Goal: Task Accomplishment & Management: Complete application form

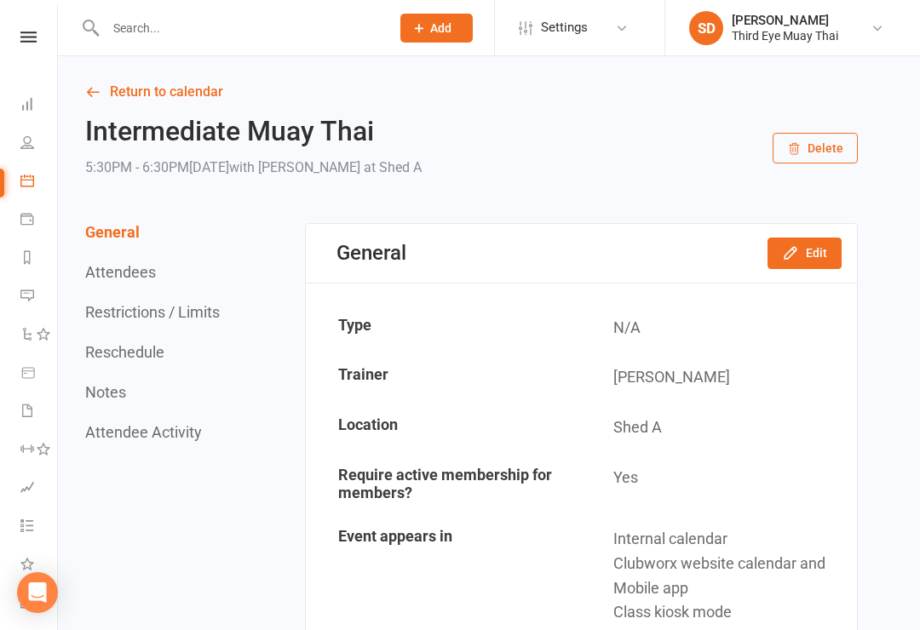
click at [437, 35] on button "Add" at bounding box center [436, 28] width 72 height 29
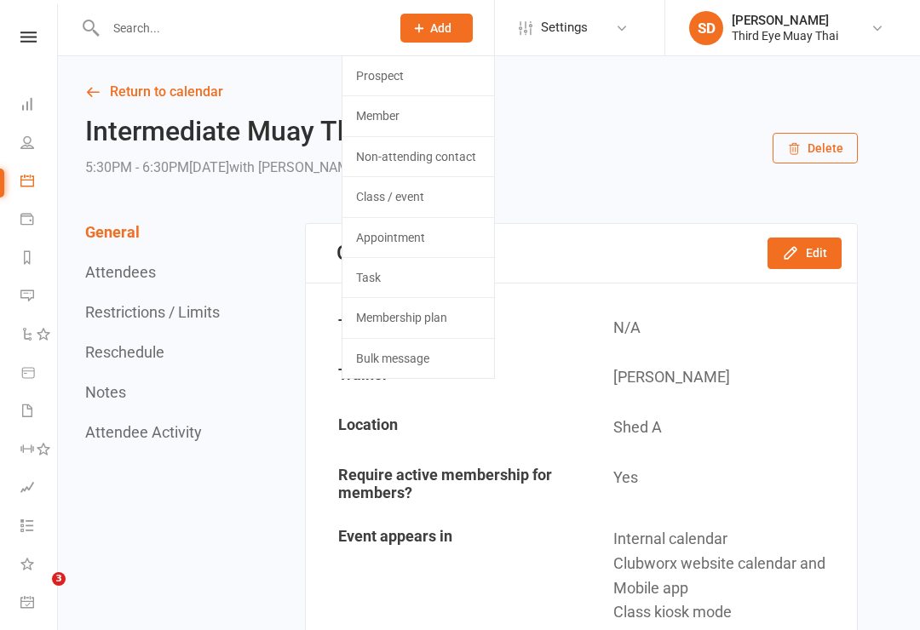
click at [412, 124] on link "Member" at bounding box center [418, 115] width 152 height 39
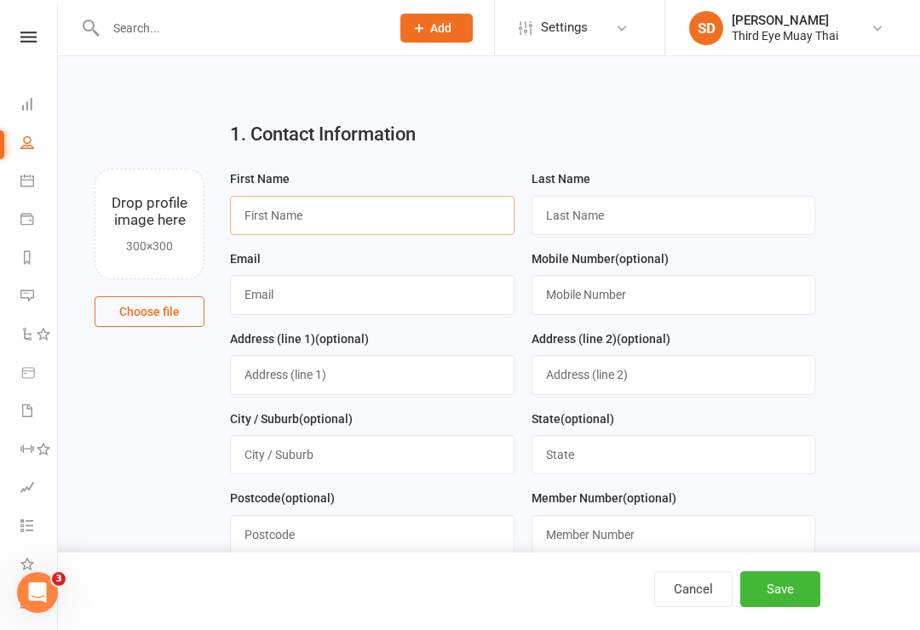
click at [332, 221] on input "text" at bounding box center [372, 215] width 285 height 39
type input "A"
type input "Alicia"
click at [595, 204] on input "text" at bounding box center [674, 215] width 285 height 39
type input "Fowler"
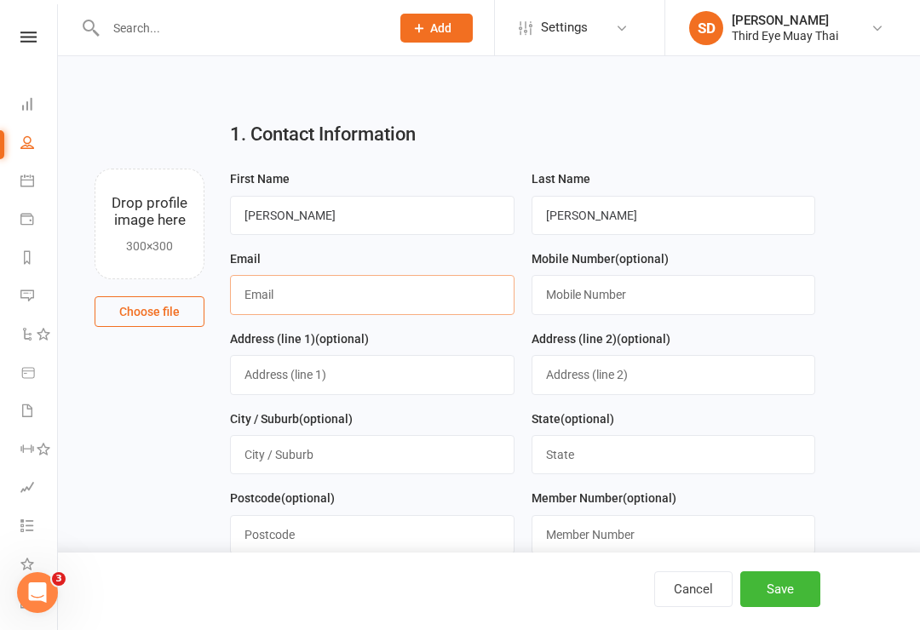
click at [320, 294] on input "text" at bounding box center [372, 294] width 285 height 39
type input "alyciaafowler@hotmail.com"
click at [799, 572] on button "Save" at bounding box center [780, 590] width 80 height 36
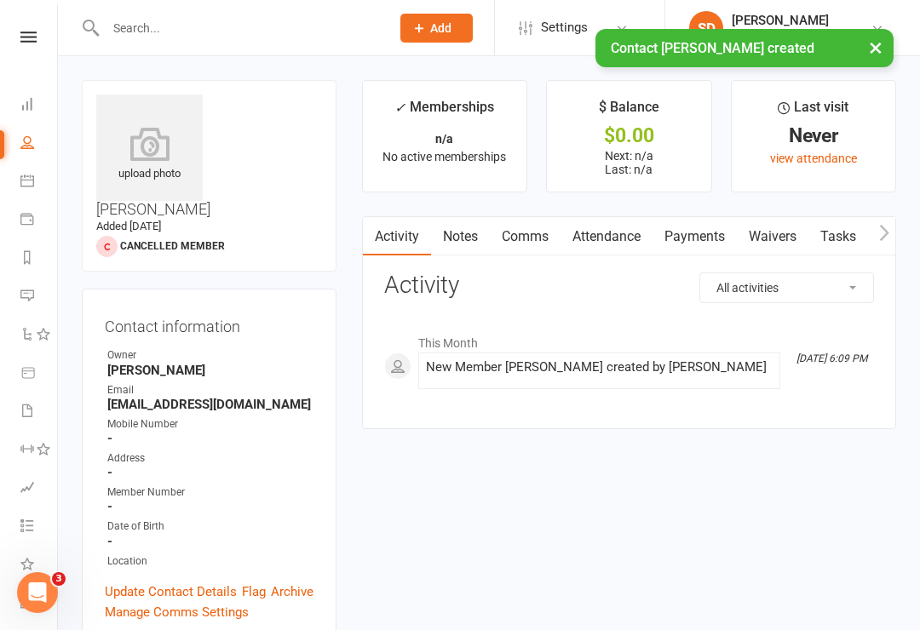
click at [144, 153] on icon at bounding box center [149, 144] width 106 height 34
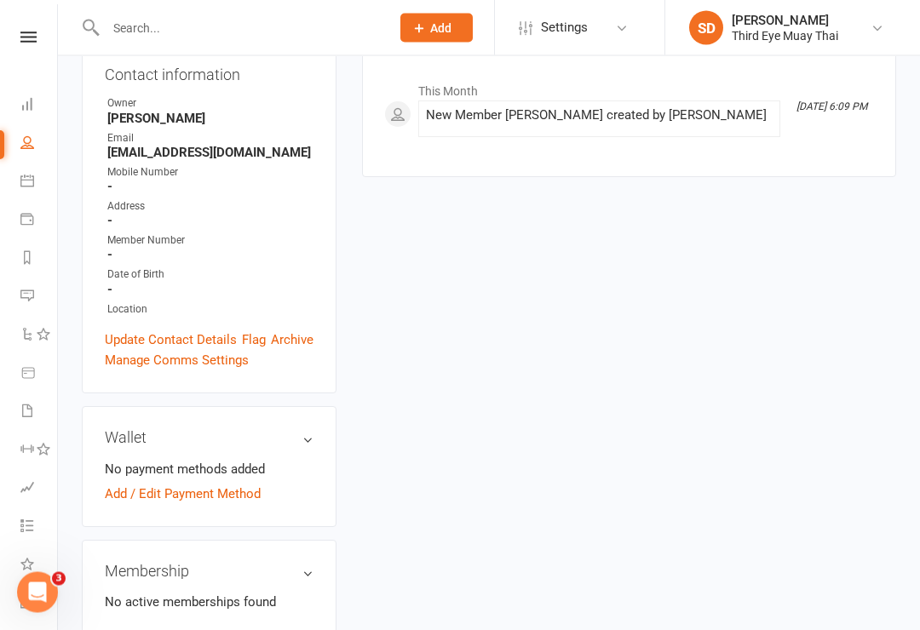
scroll to position [252, 0]
click at [175, 629] on link "Add new membership" at bounding box center [166, 636] width 123 height 15
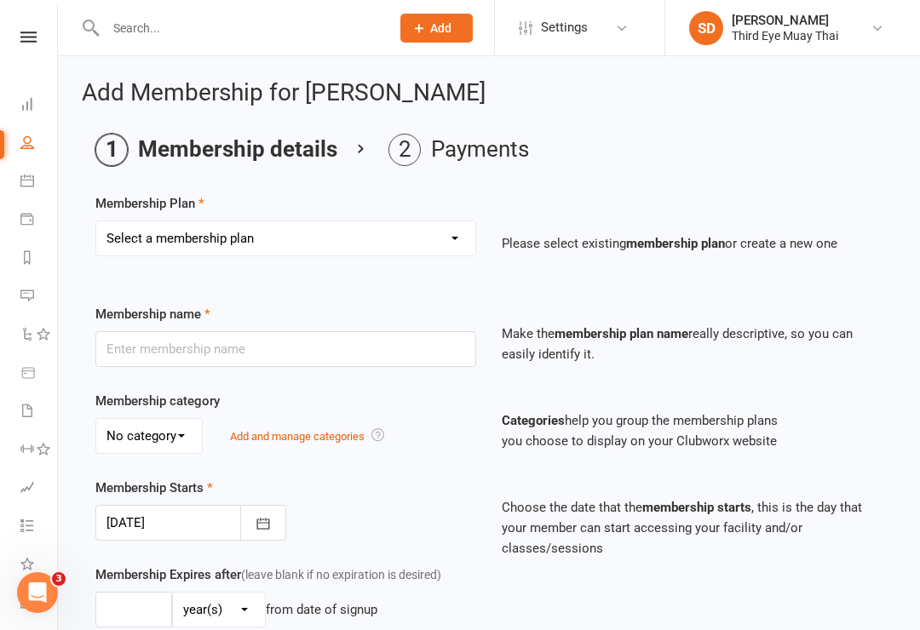
click at [267, 222] on select "Select a membership plan Create new Membership Plan 1 per week casual visit 1 p…" at bounding box center [285, 238] width 379 height 34
select select "14"
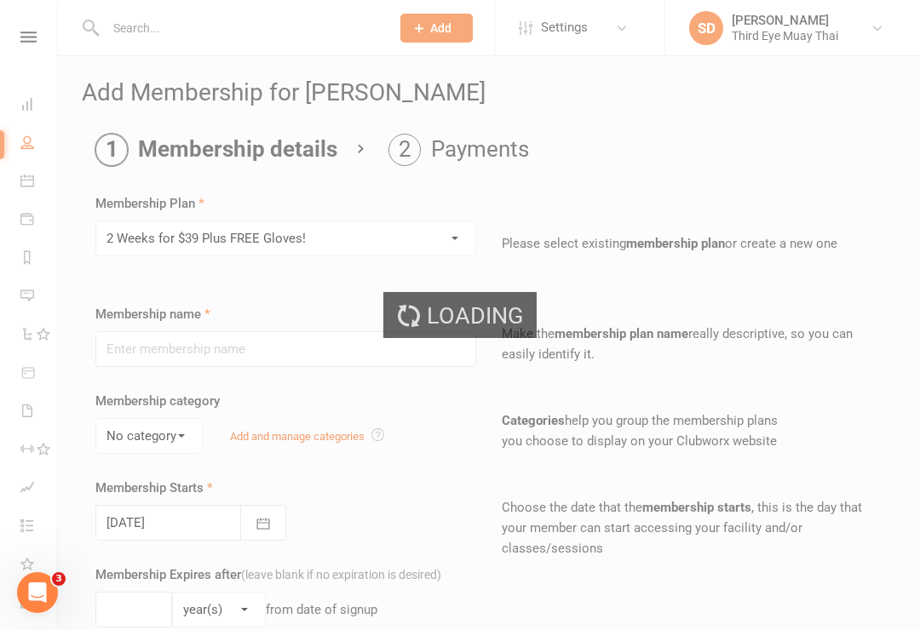
type input "2 Weeks for $39 Plus FREE Gloves!"
select select "0"
type input "2"
select select "1"
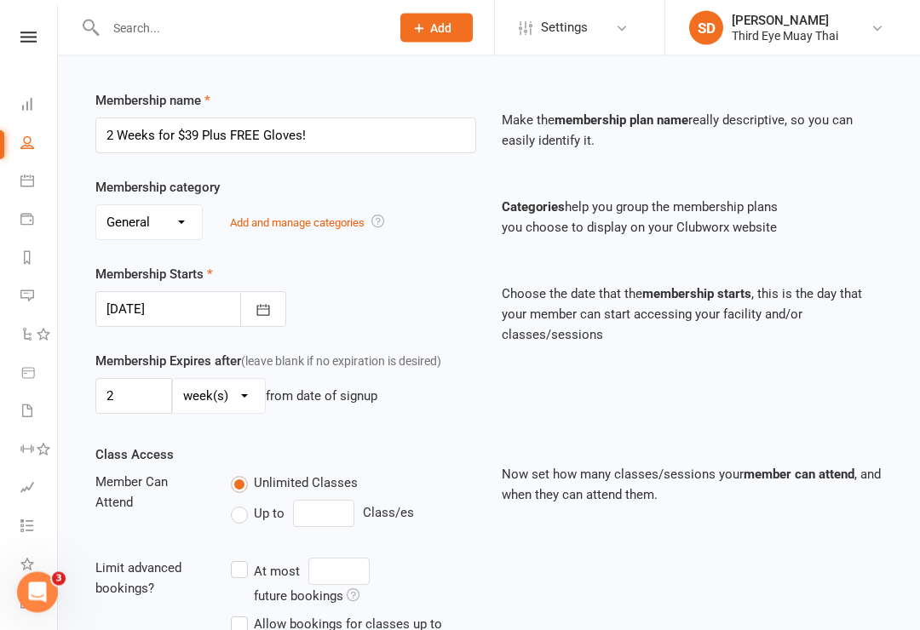
scroll to position [568, 0]
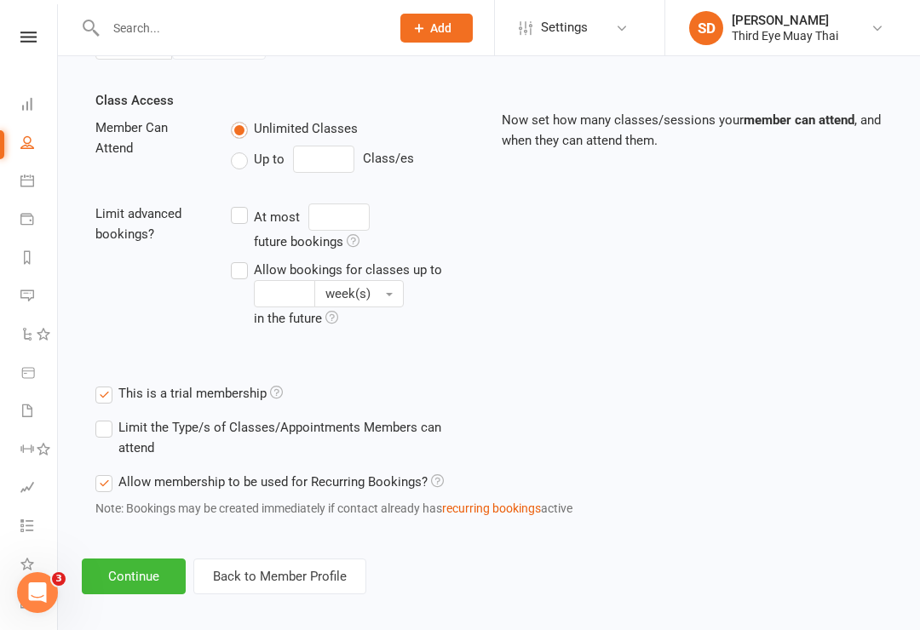
click at [152, 578] on button "Continue" at bounding box center [134, 577] width 104 height 36
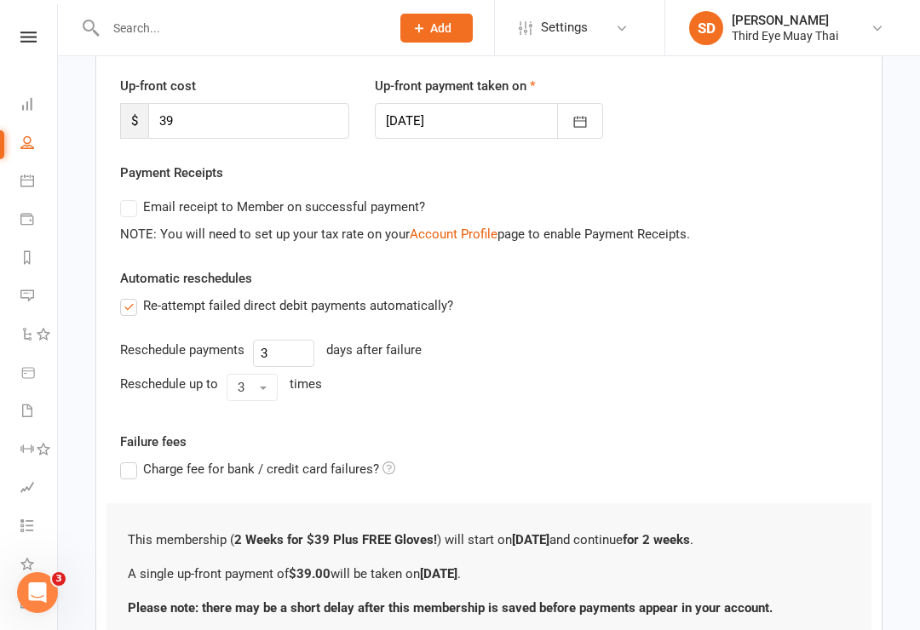
scroll to position [353, 0]
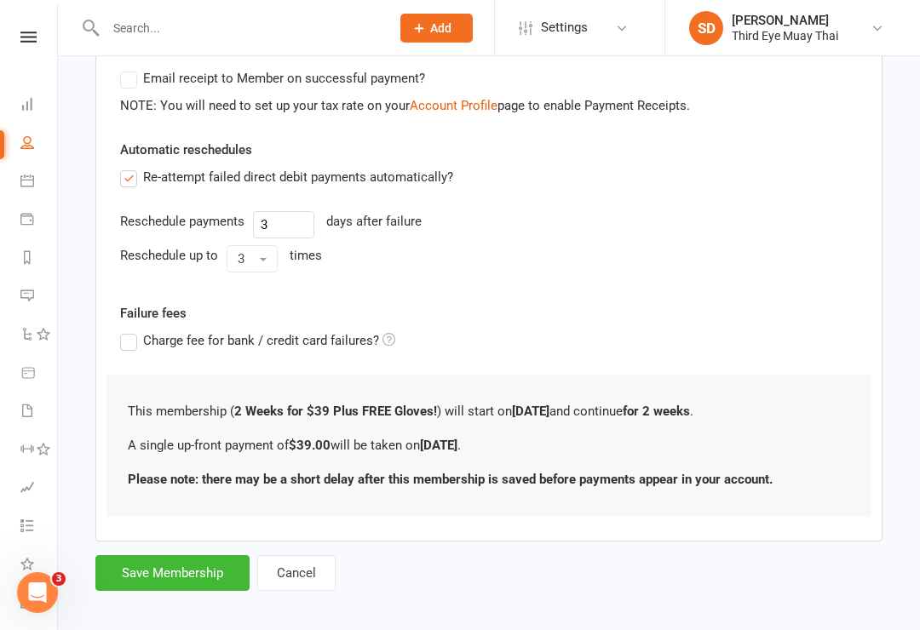
click at [193, 563] on button "Save Membership" at bounding box center [172, 573] width 154 height 36
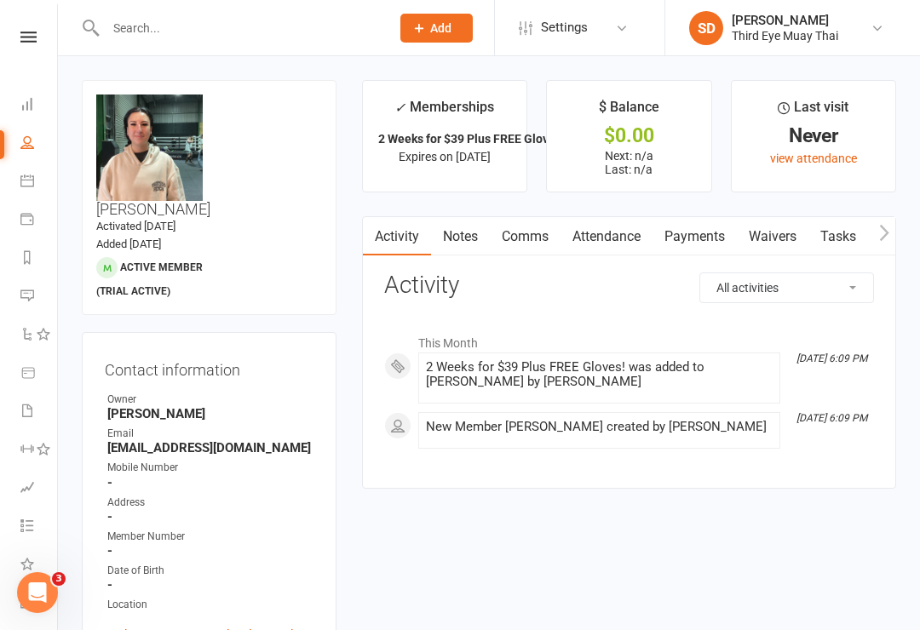
click at [708, 232] on link "Payments" at bounding box center [695, 236] width 84 height 39
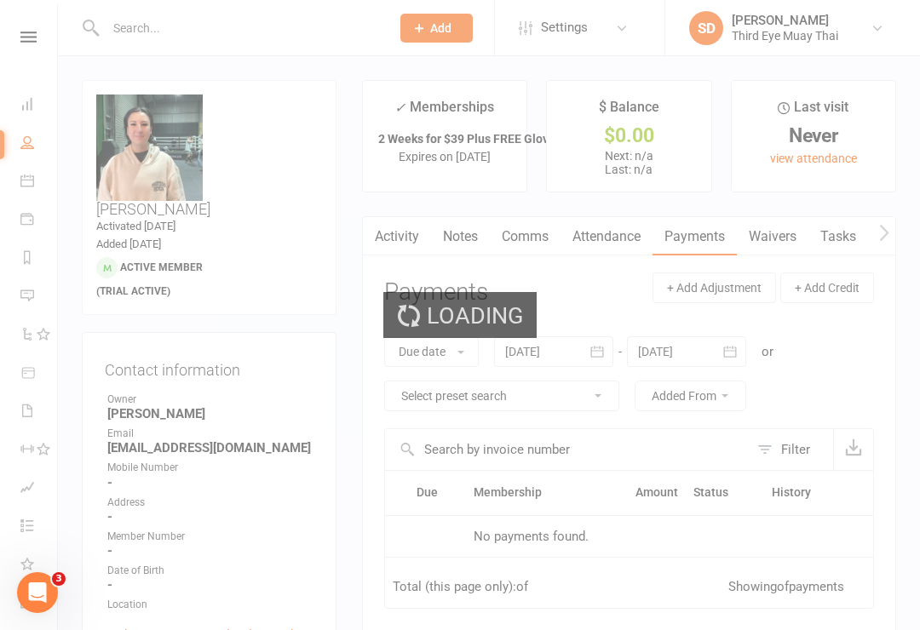
scroll to position [26, 0]
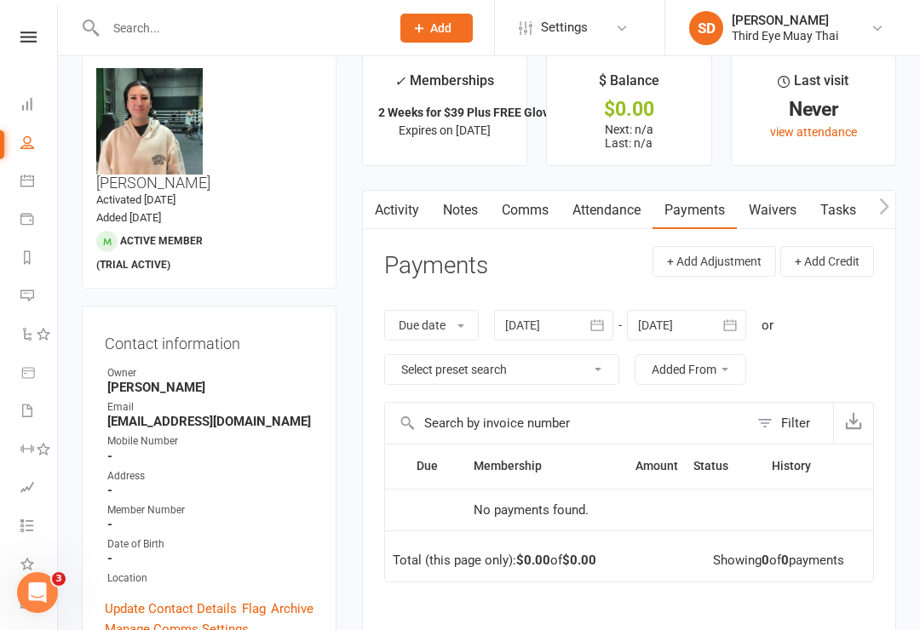
click at [408, 197] on link "Activity" at bounding box center [397, 210] width 68 height 39
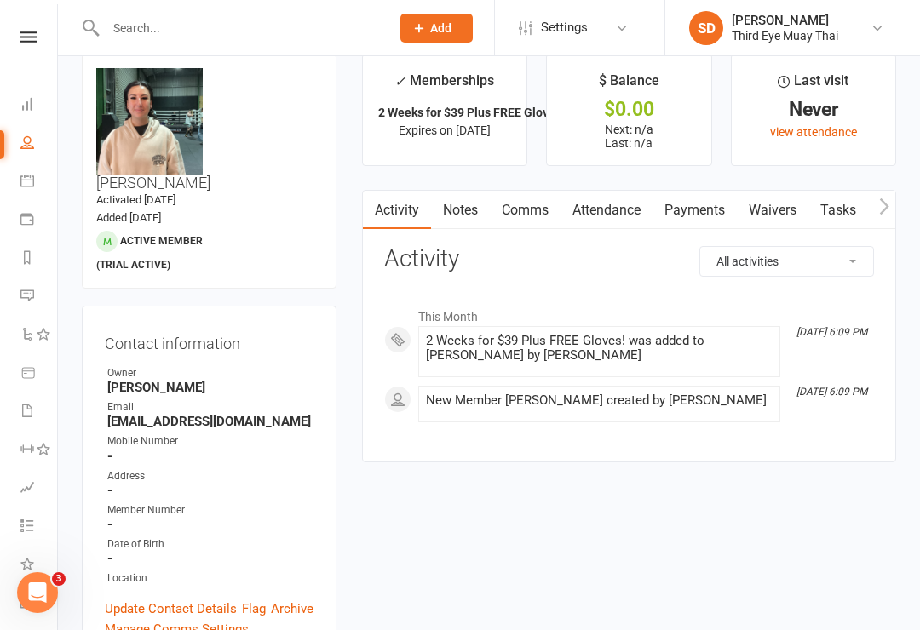
click at [689, 208] on link "Payments" at bounding box center [695, 210] width 84 height 39
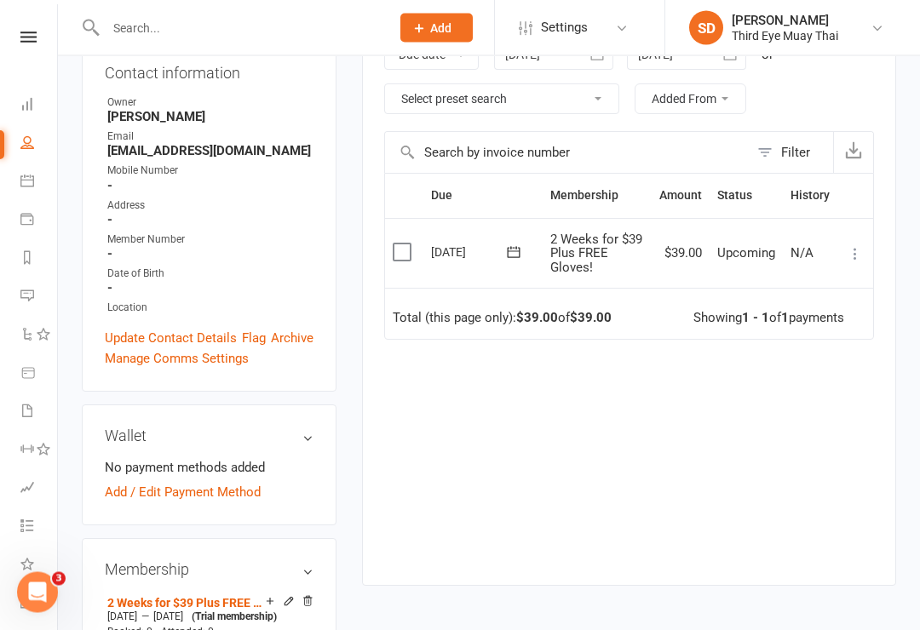
click at [855, 244] on button at bounding box center [855, 254] width 20 height 20
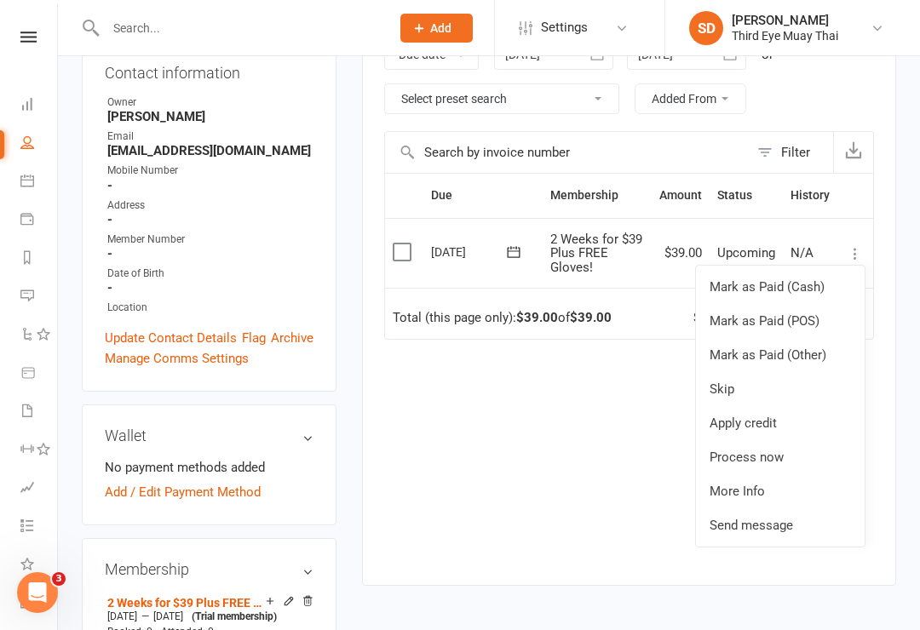
click at [770, 313] on link "Mark as Paid (POS)" at bounding box center [780, 321] width 169 height 34
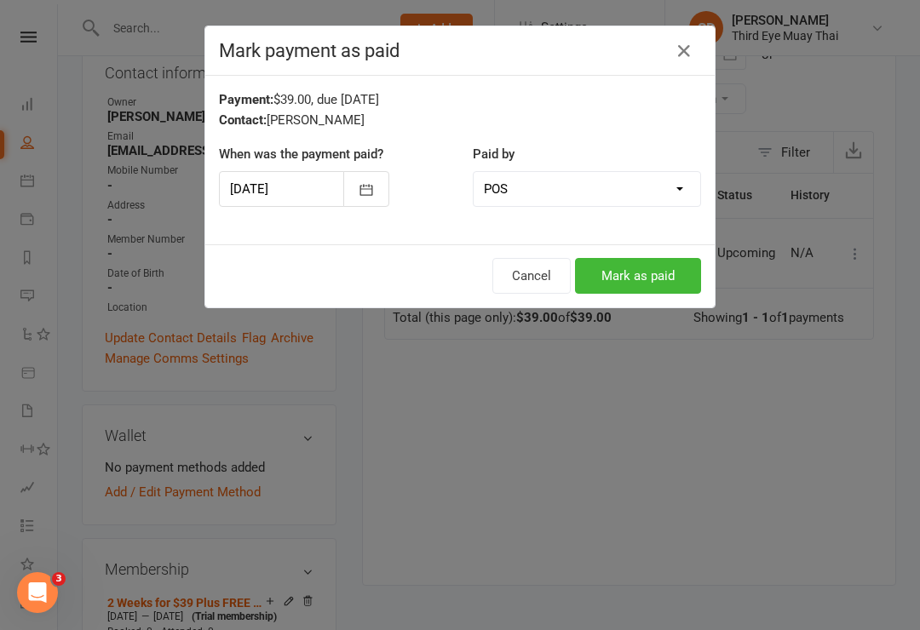
click at [659, 268] on button "Mark as paid" at bounding box center [638, 276] width 126 height 36
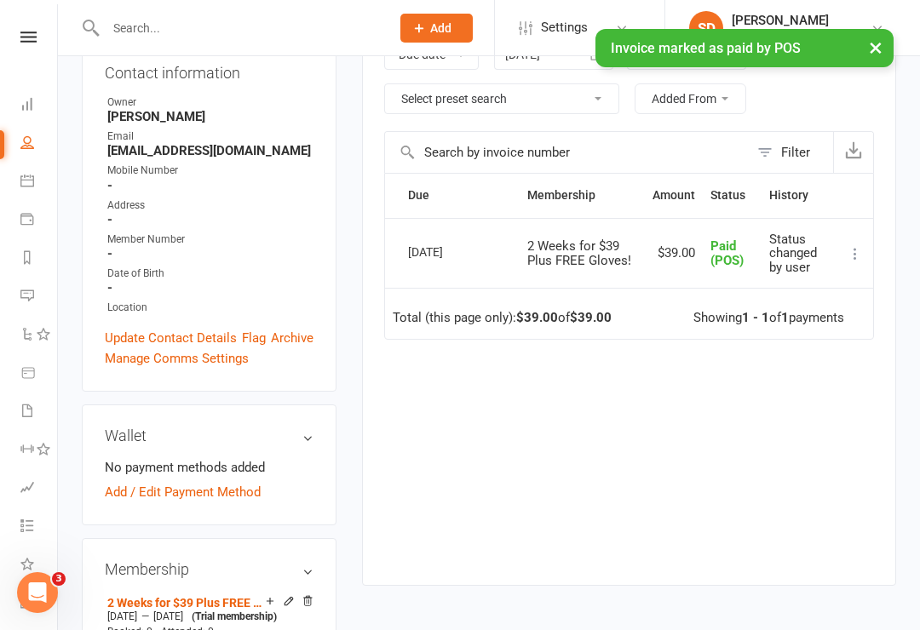
click at [31, 101] on icon at bounding box center [27, 104] width 14 height 14
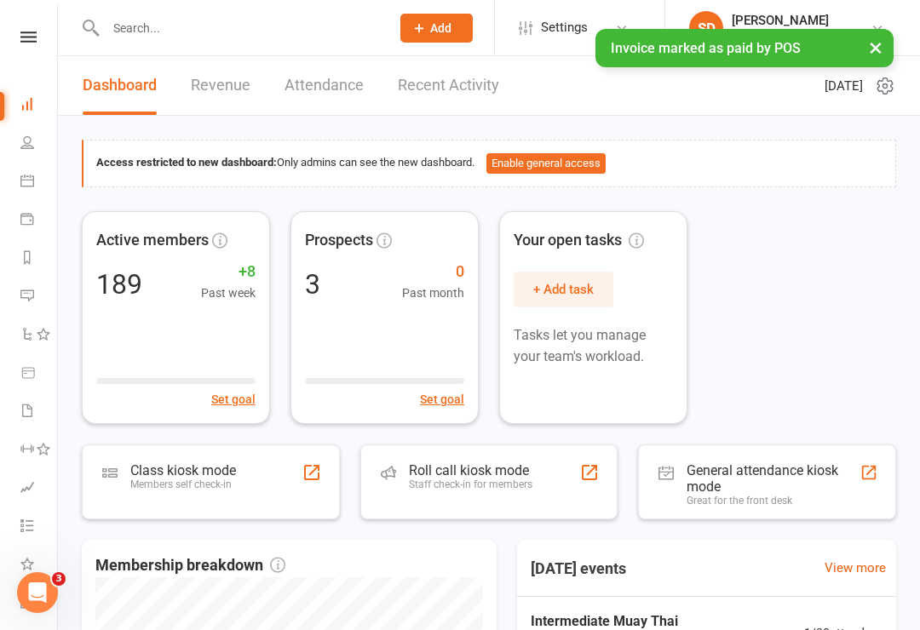
click at [220, 486] on div "Members self check-in" at bounding box center [183, 485] width 106 height 12
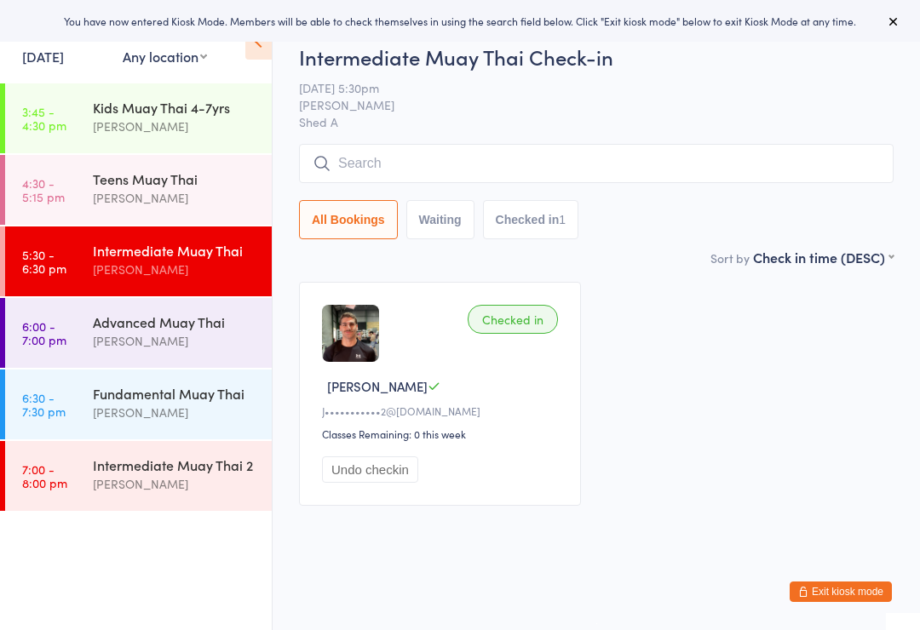
click at [179, 344] on div "[PERSON_NAME]" at bounding box center [175, 341] width 164 height 20
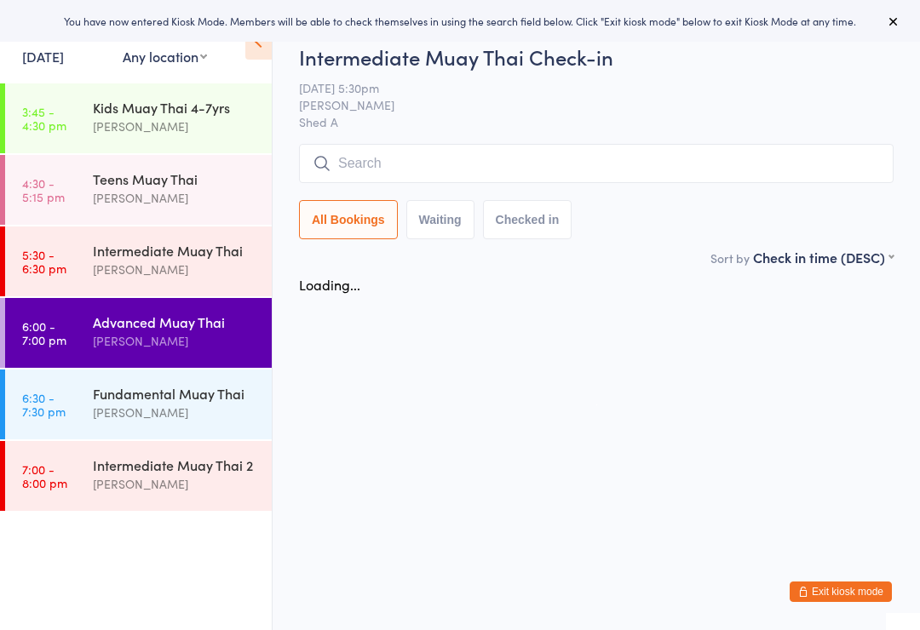
click at [183, 268] on div "[PERSON_NAME]" at bounding box center [175, 270] width 164 height 20
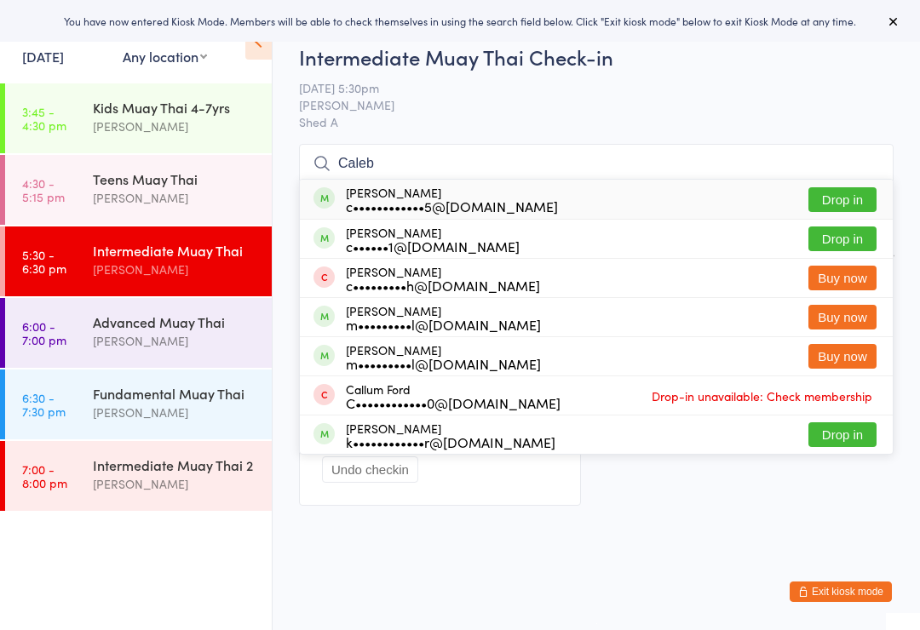
type input "Caleb"
click at [443, 204] on div "c••••••••••••5@gmail.com" at bounding box center [452, 206] width 212 height 14
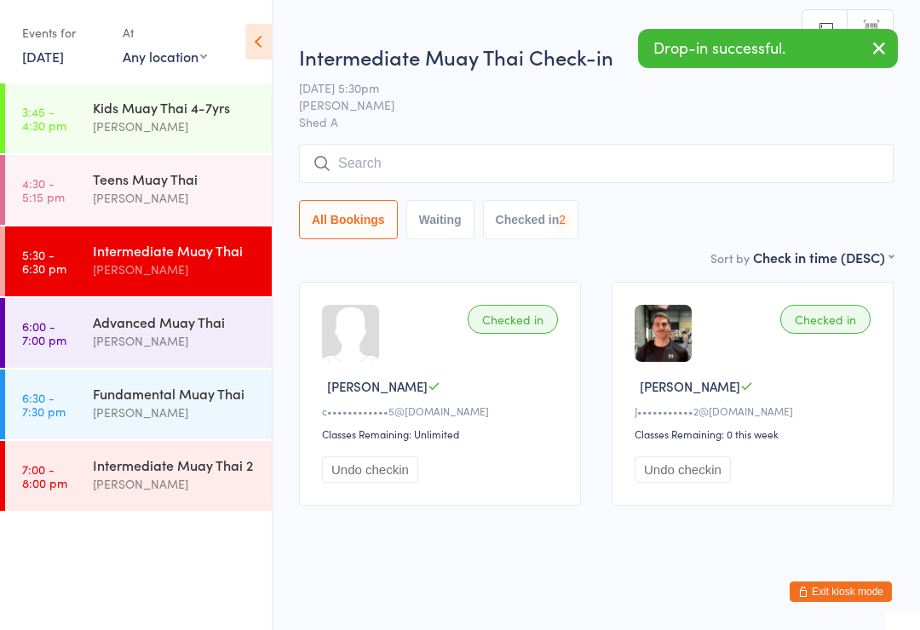
type input "P"
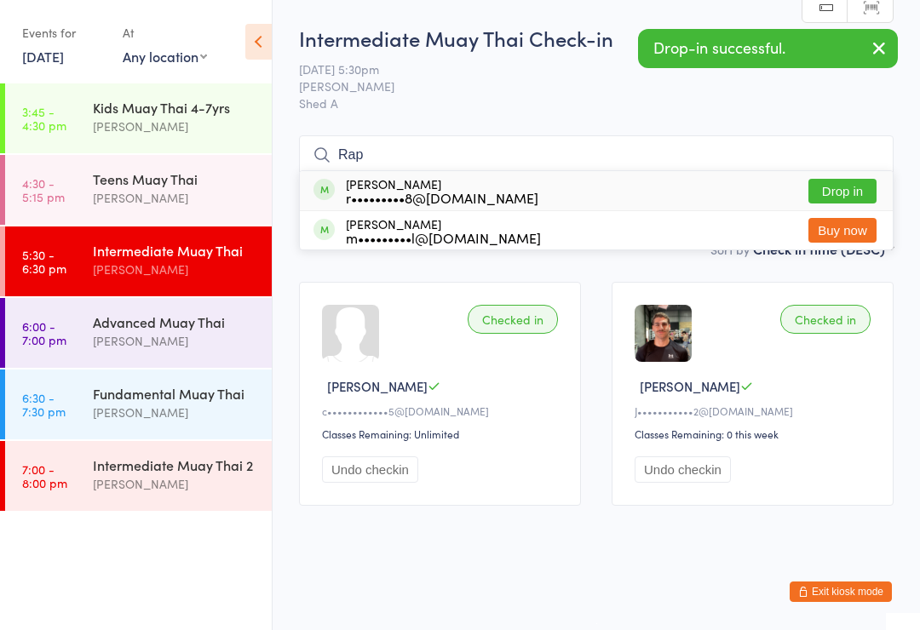
type input "Rap"
click at [352, 191] on div "r•••••••••8@gmail.com" at bounding box center [442, 198] width 193 height 14
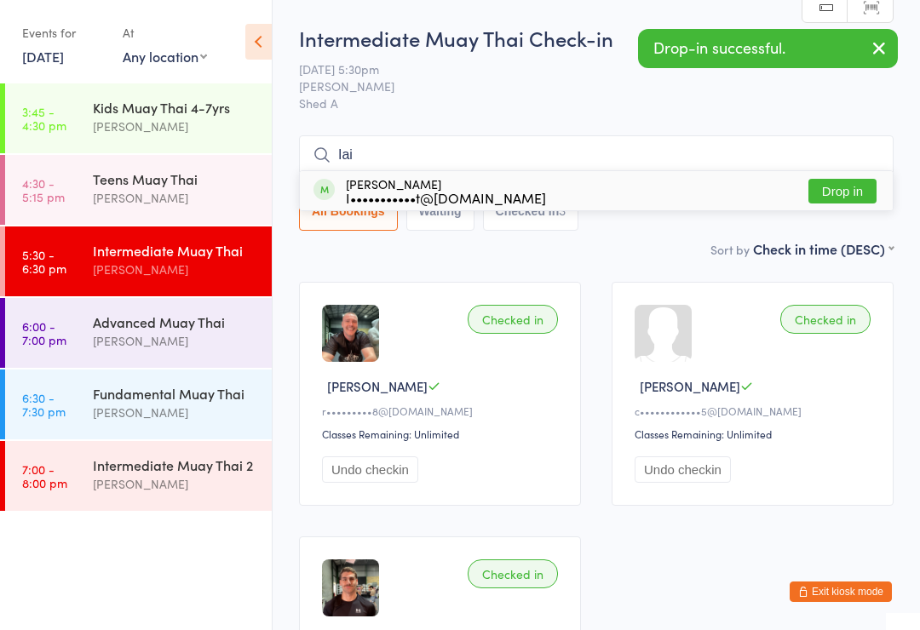
type input "Iai"
click at [400, 181] on div "Iain Murray-Walker I•••••••••••t@gmail.com" at bounding box center [446, 190] width 200 height 27
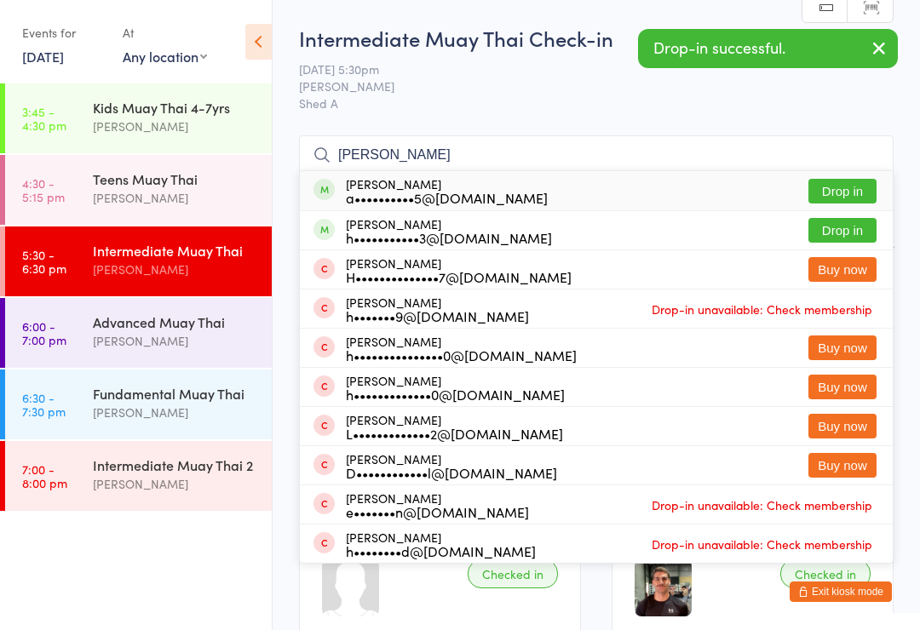
type input "Harri"
click at [404, 240] on div "h•••••••••••3@gmail.com" at bounding box center [449, 238] width 206 height 14
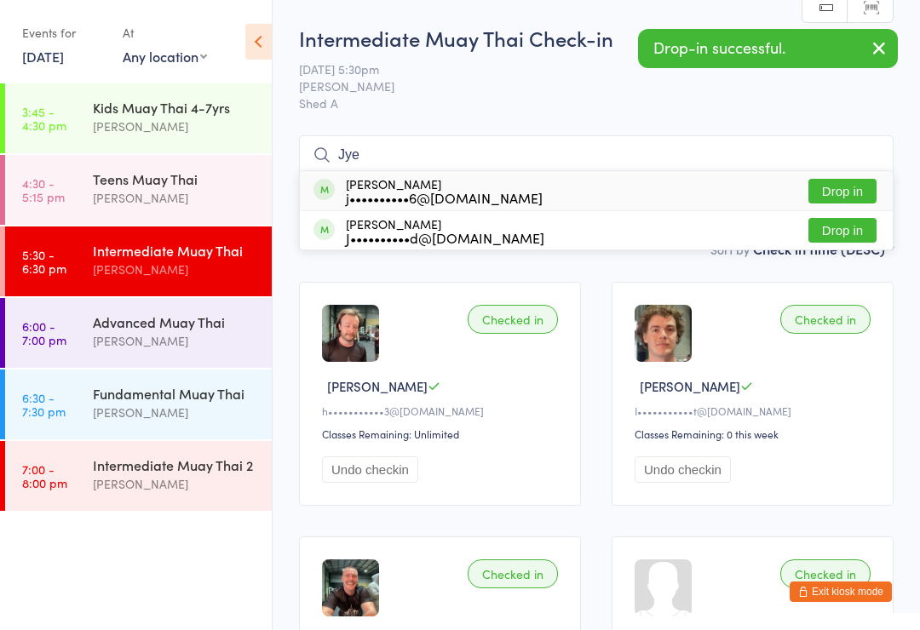
type input "Jye"
click at [410, 183] on div "Jye McLeod j••••••••••6@gmail.com" at bounding box center [444, 190] width 197 height 27
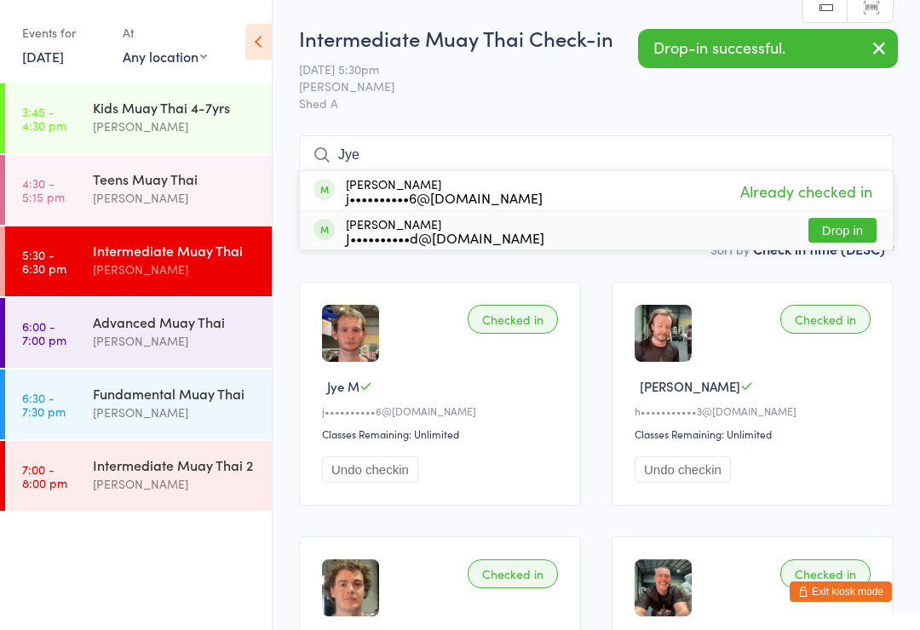
type input "Jye"
click at [412, 223] on div "Jye Archbold J••••••••••d@outlook.com" at bounding box center [445, 230] width 198 height 27
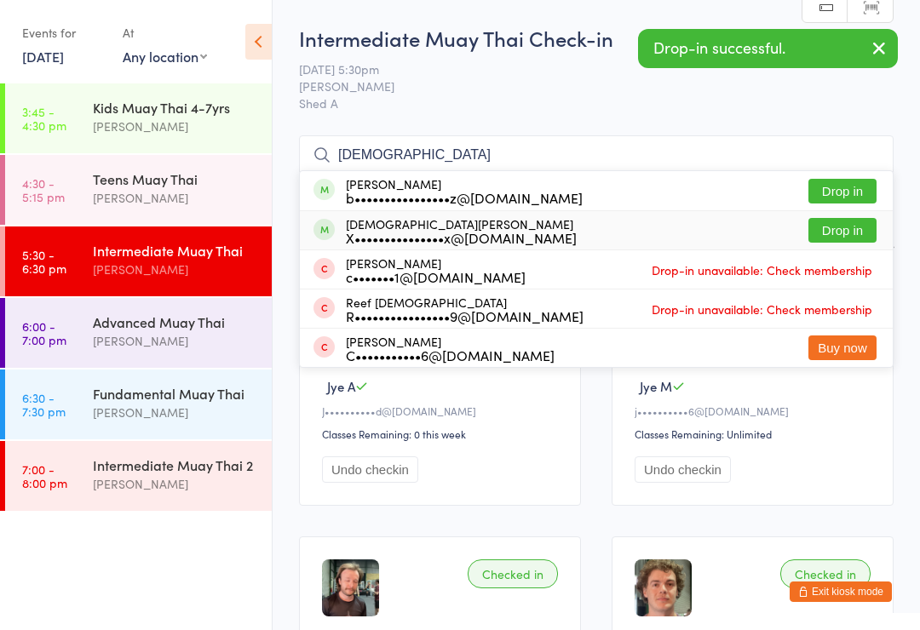
type input "Christ"
click at [401, 231] on div "X•••••••••••••••x@gmail.com" at bounding box center [461, 238] width 231 height 14
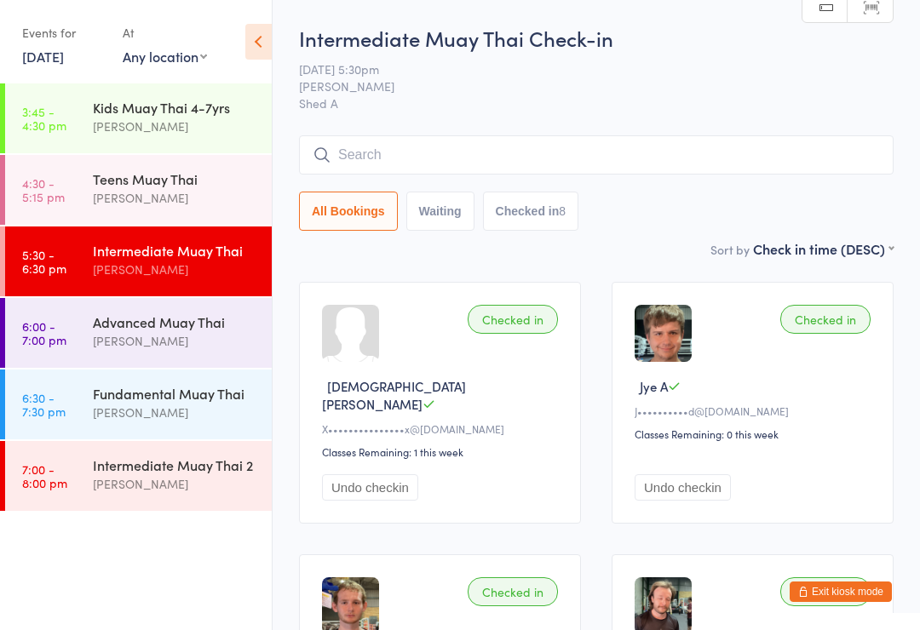
click at [101, 222] on div "Teens Muay Thai Shae Dekel" at bounding box center [182, 188] width 179 height 67
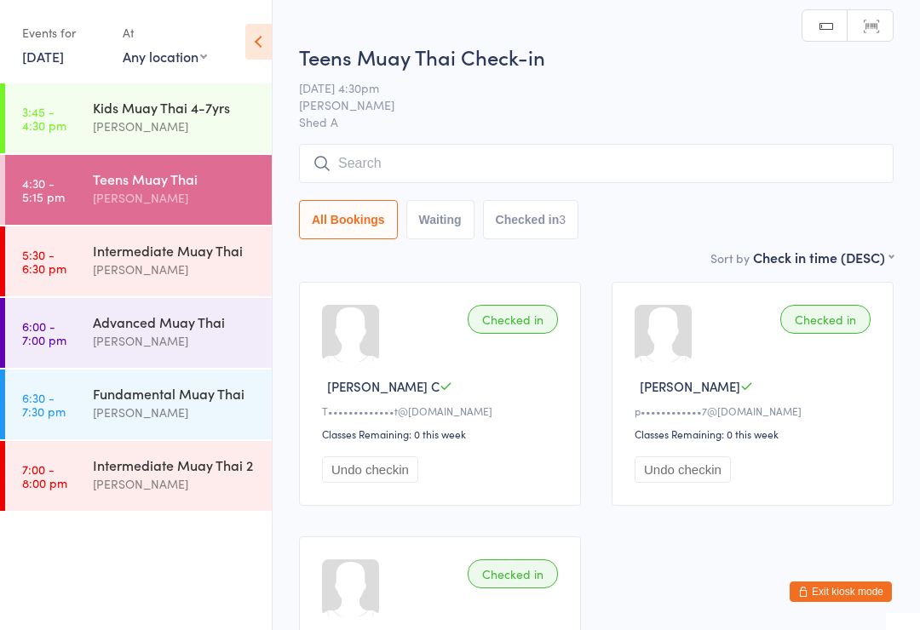
click at [114, 314] on div "Advanced Muay Thai" at bounding box center [175, 322] width 164 height 19
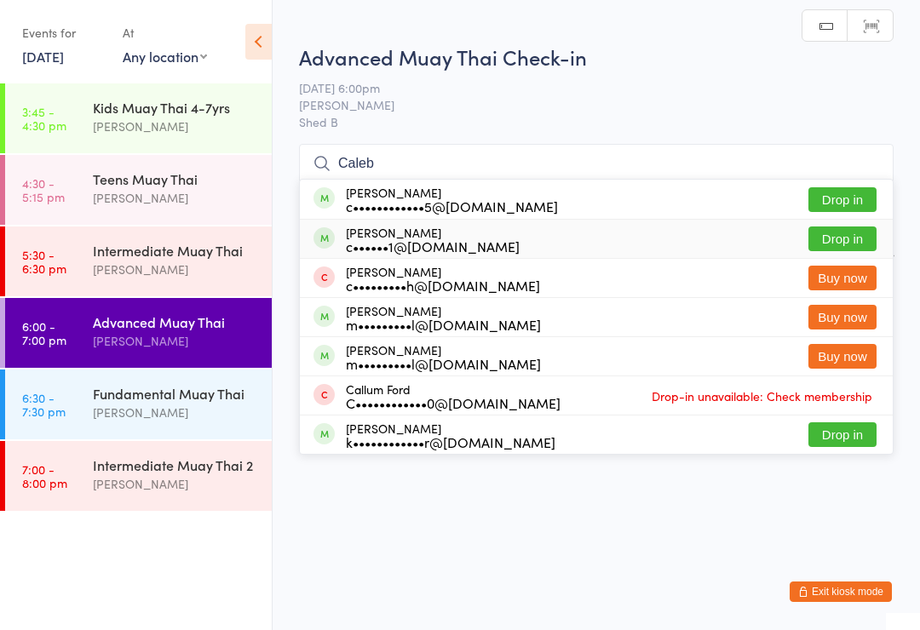
type input "Caleb"
click at [403, 236] on div "Caleb Purkiss c••••••1@gmail.com" at bounding box center [433, 239] width 174 height 27
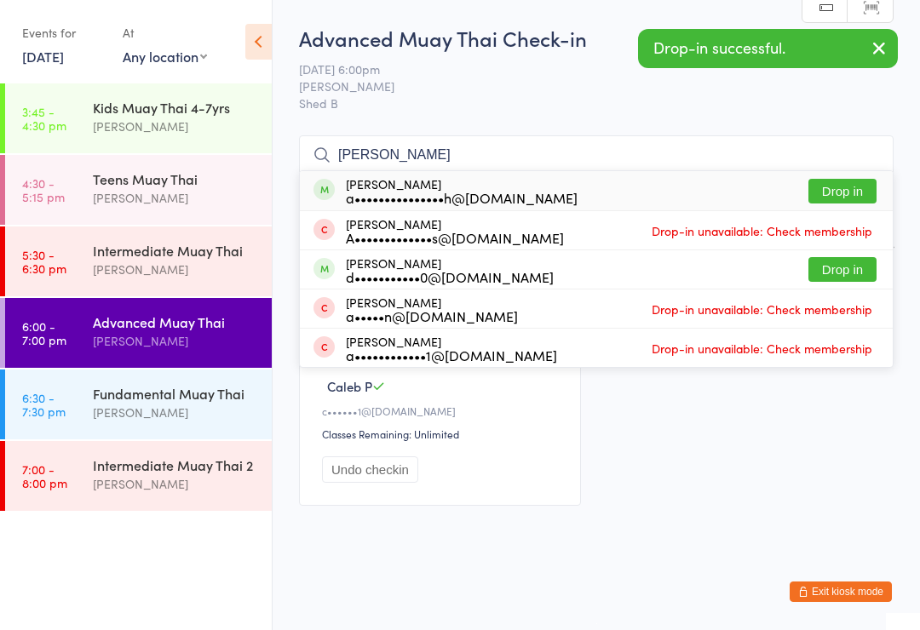
type input "Anna"
click at [421, 183] on div "Anna Shuttleworth a•••••••••••••••h@gmail.com" at bounding box center [462, 190] width 232 height 27
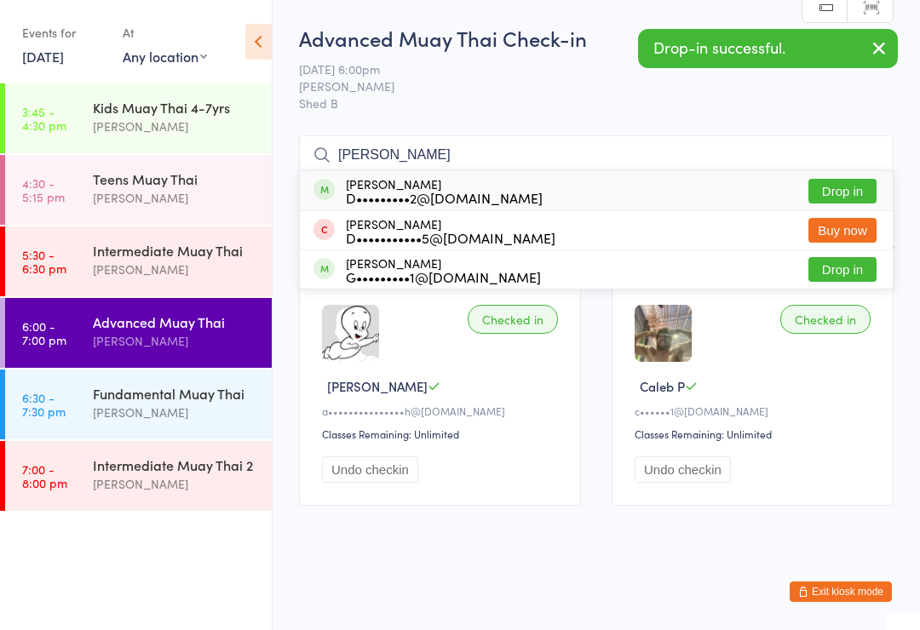
type input "Darby"
click at [420, 187] on div "Darby Lanz D•••••••••2@gmail.com" at bounding box center [444, 190] width 197 height 27
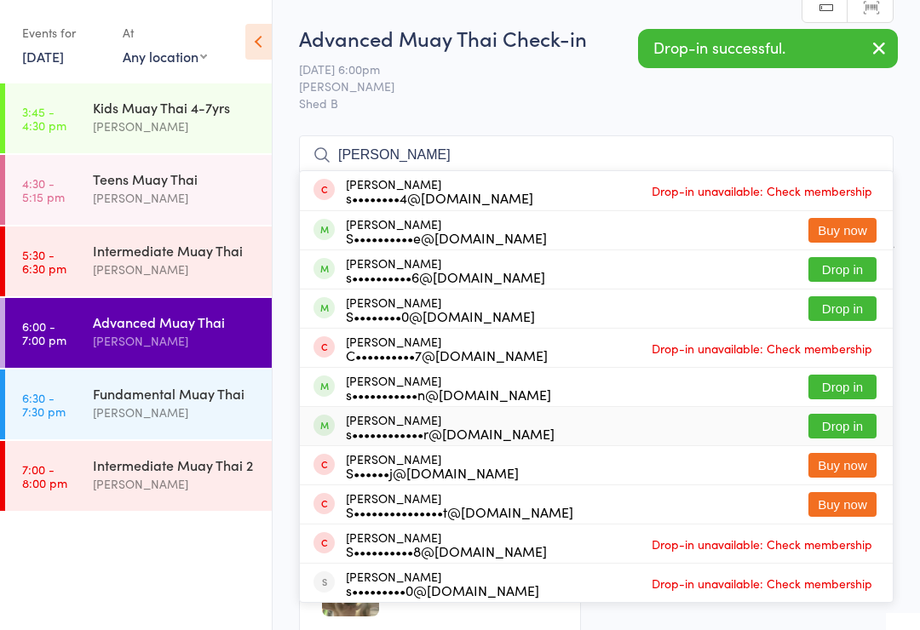
type input "Sam"
click at [449, 423] on div "Samantha Maher s••••••••••••r@hotmail.com" at bounding box center [450, 426] width 209 height 27
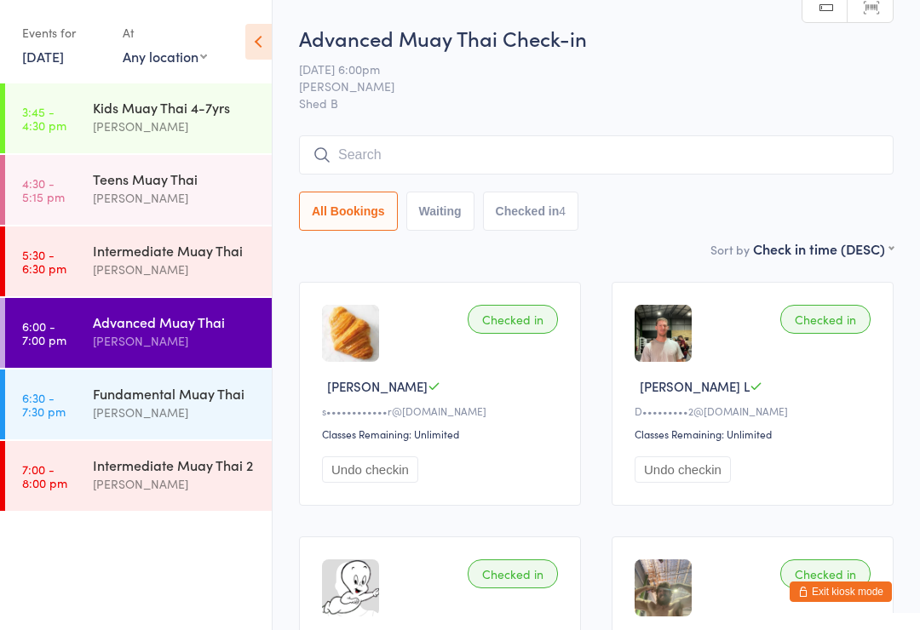
click at [112, 259] on div "Intermediate Muay Thai" at bounding box center [175, 250] width 164 height 19
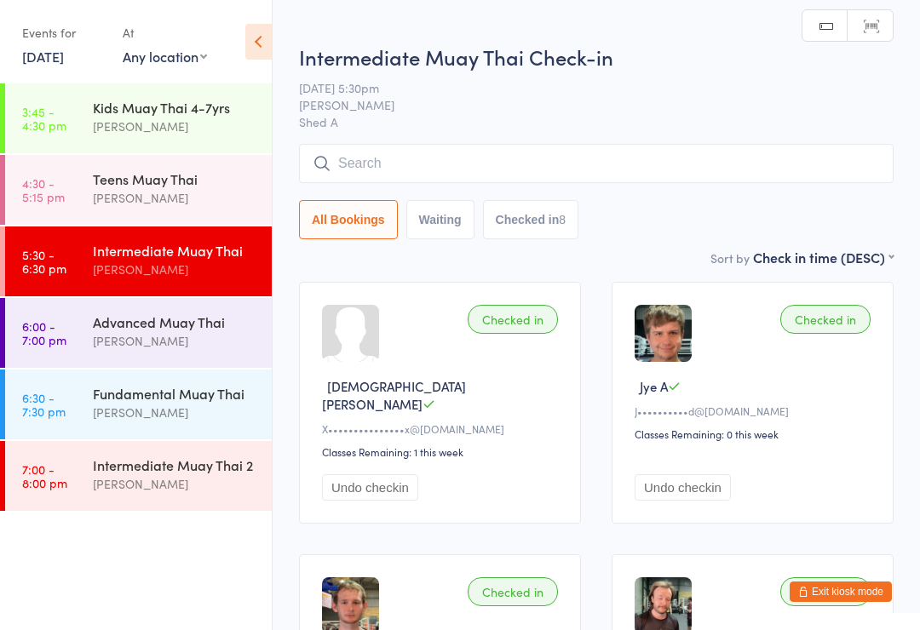
click at [118, 413] on div "[PERSON_NAME]" at bounding box center [175, 413] width 164 height 20
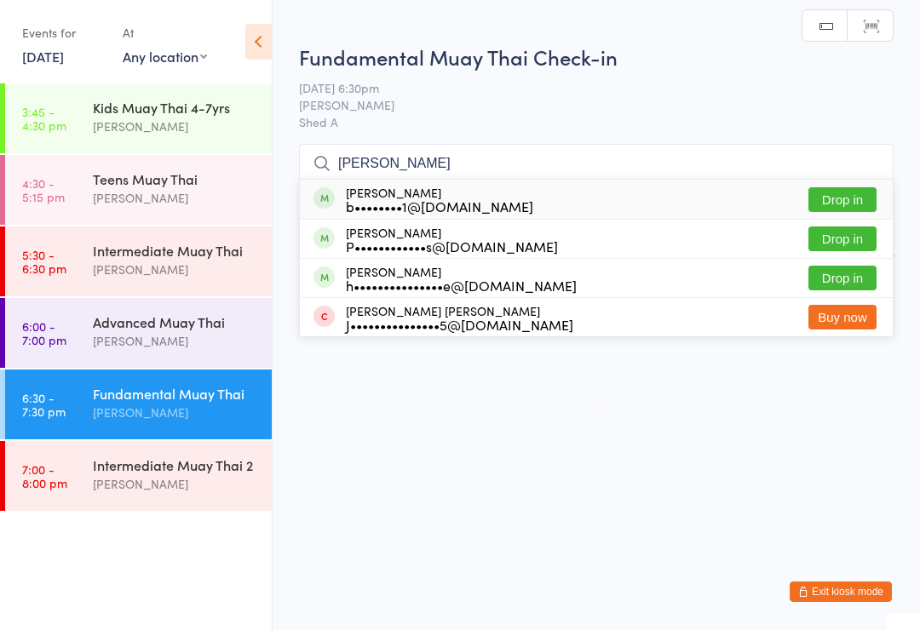
type input "Pete"
click at [418, 249] on div "P••••••••••••s@outlook.com" at bounding box center [452, 246] width 212 height 14
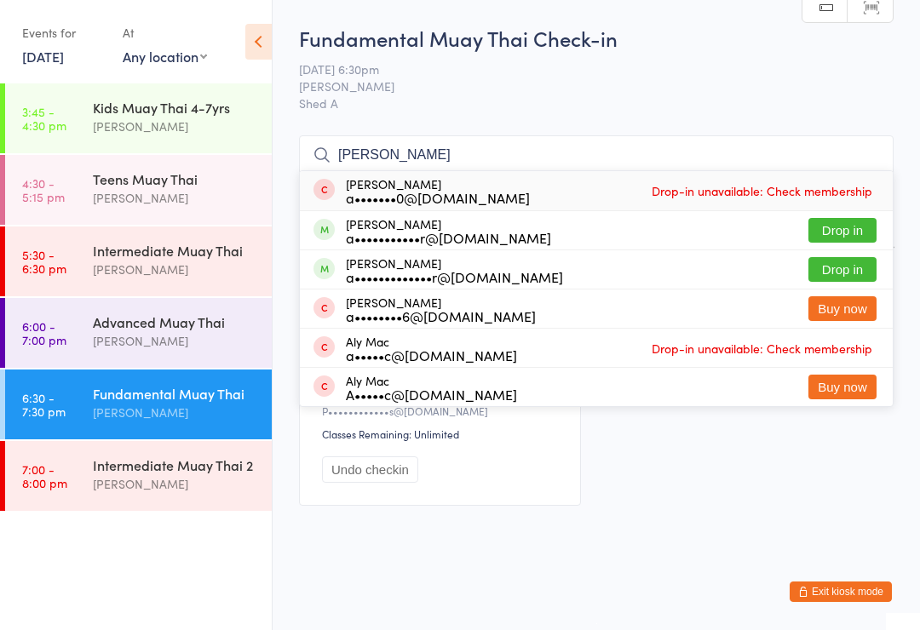
type input "ALICIA"
click at [423, 234] on div "a•••••••••••r@hotmail.com" at bounding box center [448, 238] width 205 height 14
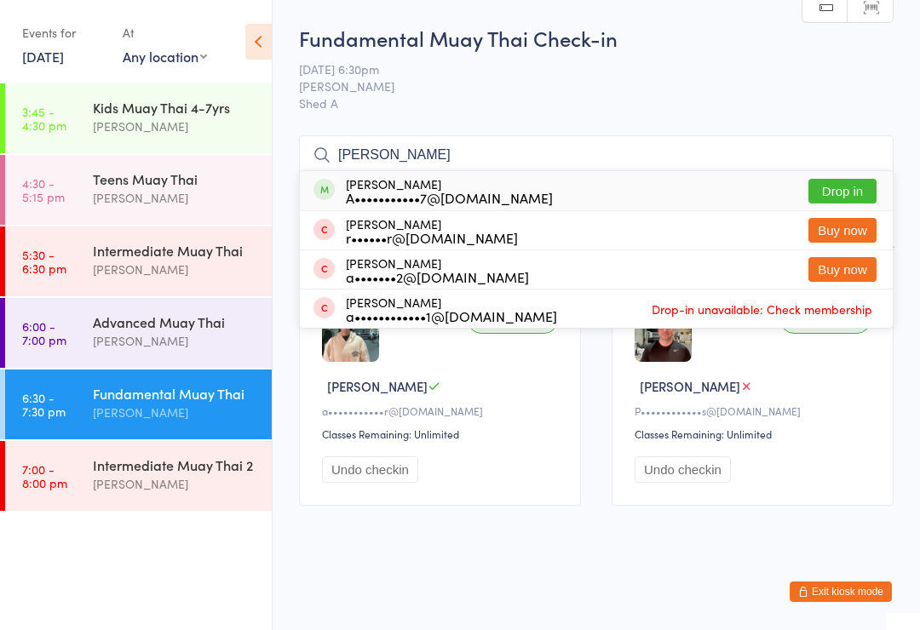
type input "Angelo"
click at [407, 191] on div "A•••••••••••7@gmail.com" at bounding box center [449, 198] width 207 height 14
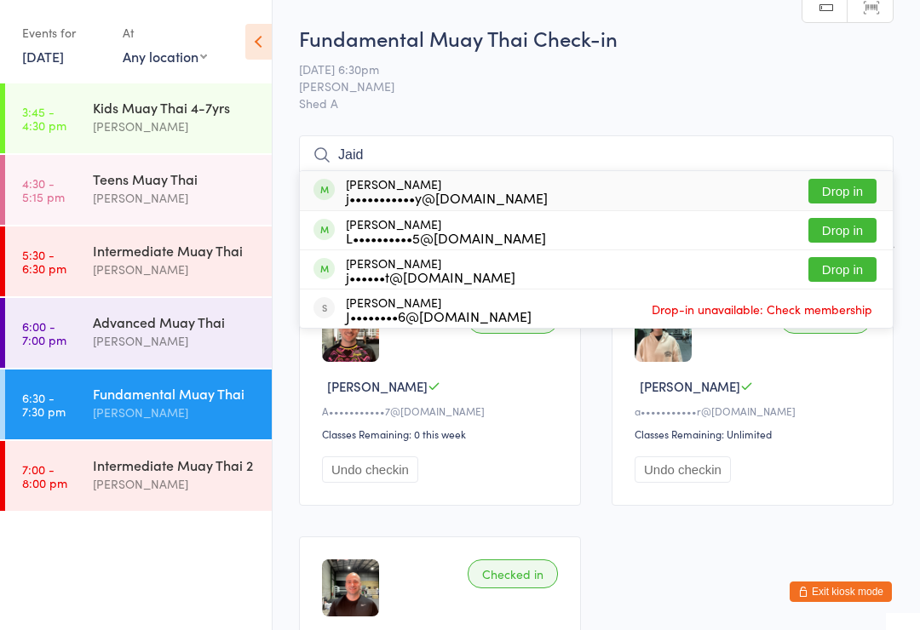
type input "Jaid"
click at [405, 191] on div "j•••••••••••y@outlook.com" at bounding box center [447, 198] width 202 height 14
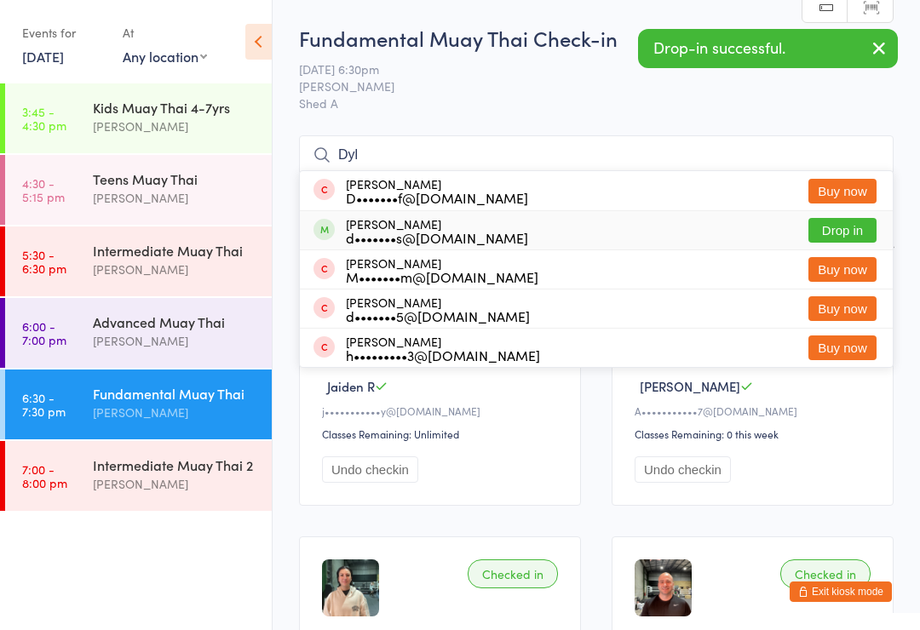
type input "Dyl"
click at [419, 231] on div "d•••••••s@hotmail.com" at bounding box center [437, 238] width 182 height 14
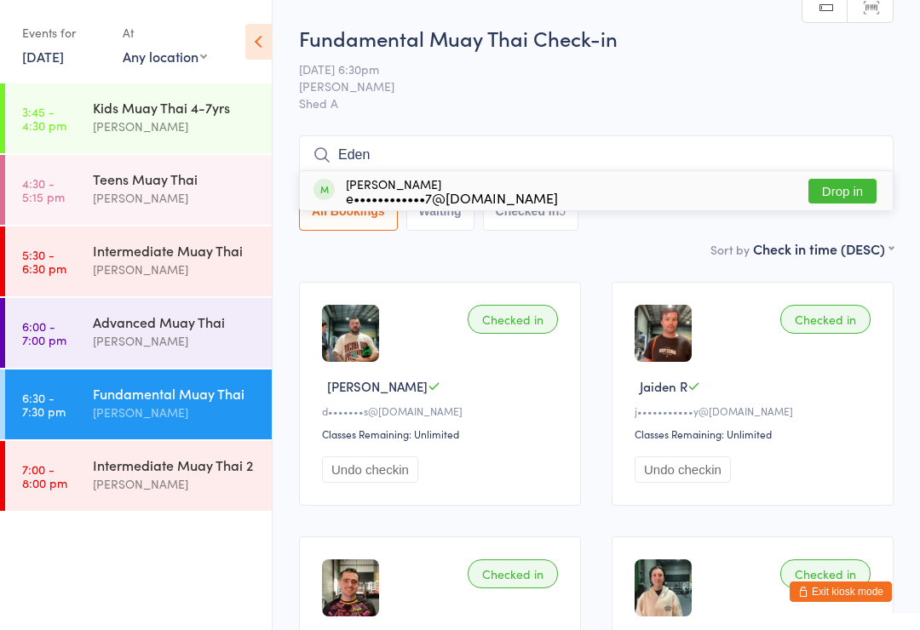
type input "Eden"
click at [353, 182] on div "Eden Weiler e••••••••••••7@gmail.com" at bounding box center [452, 190] width 212 height 27
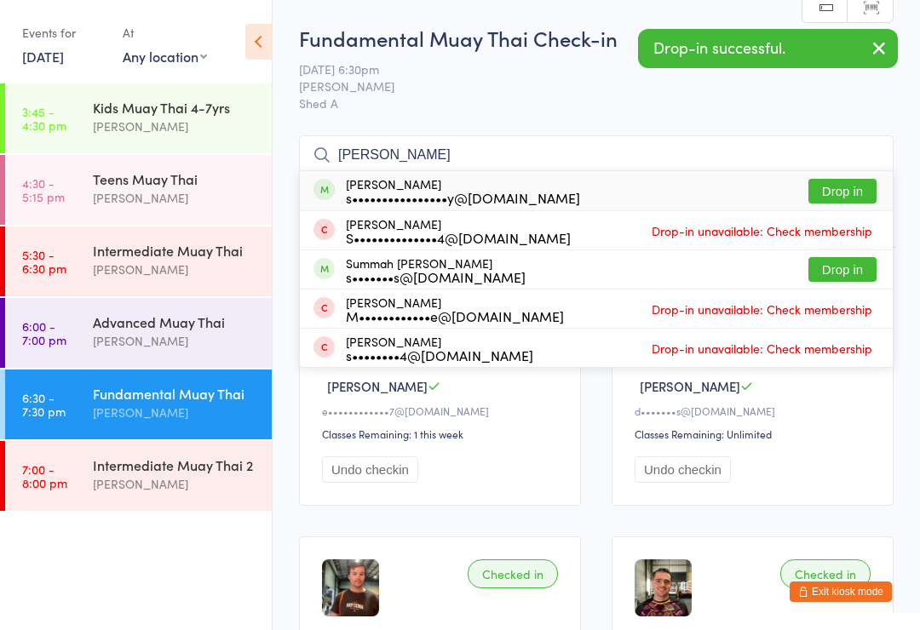
type input "Sarah"
click at [350, 187] on div "Sarah Murphy s••••••••••••••••y@gmail.com" at bounding box center [463, 190] width 234 height 27
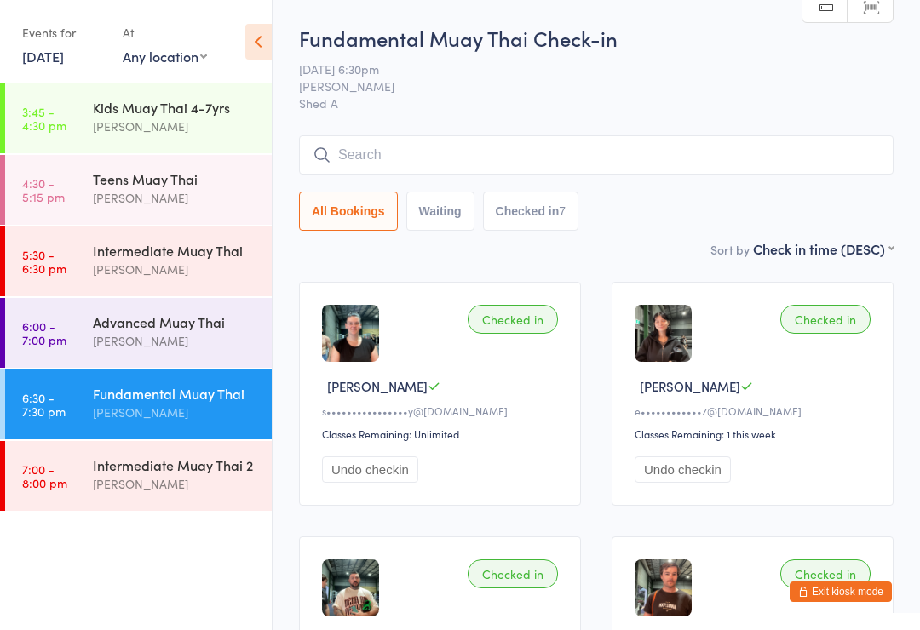
click at [871, 589] on button "Exit kiosk mode" at bounding box center [841, 592] width 102 height 20
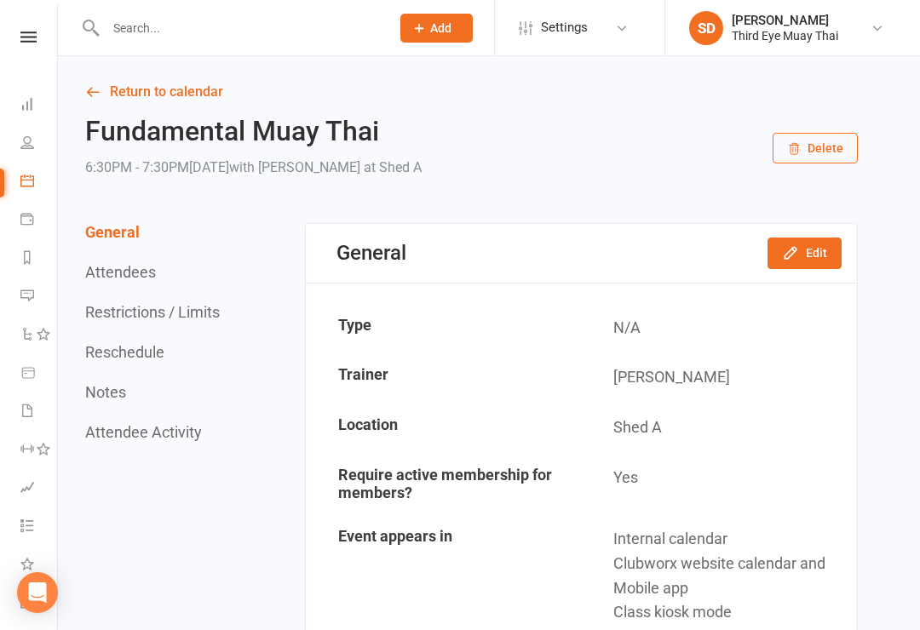
click at [433, 33] on span "Add" at bounding box center [440, 28] width 21 height 14
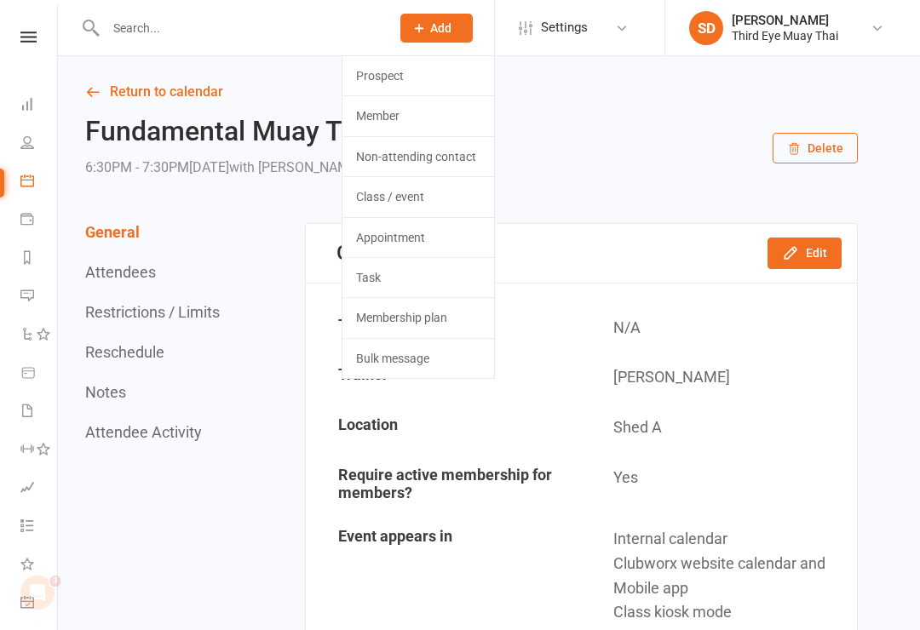
click at [425, 129] on link "Member" at bounding box center [418, 115] width 152 height 39
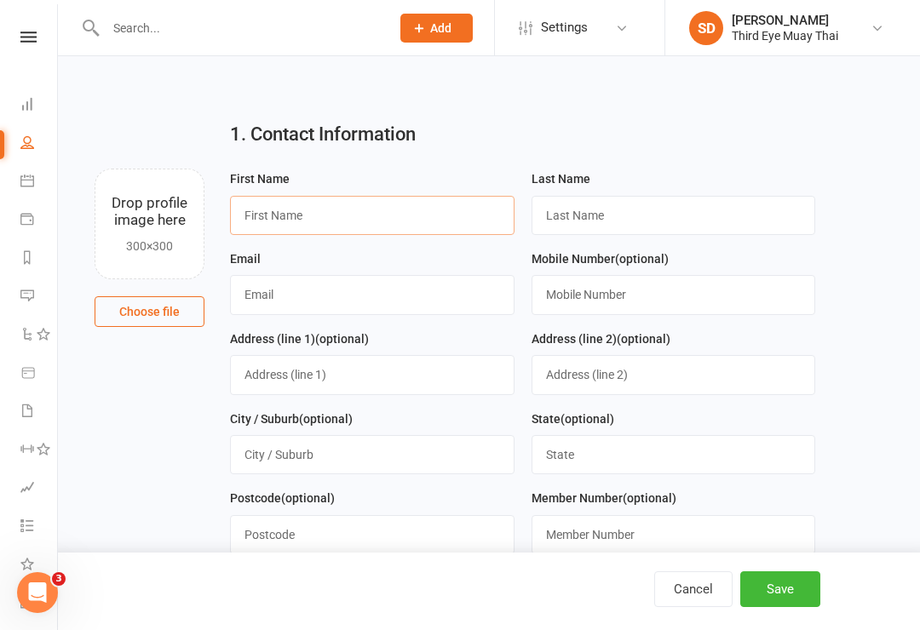
click at [365, 221] on input "text" at bounding box center [372, 215] width 285 height 39
type input "Griffin"
click at [664, 233] on input "text" at bounding box center [674, 215] width 285 height 39
type input "Porten"
click at [239, 278] on input "text" at bounding box center [372, 294] width 285 height 39
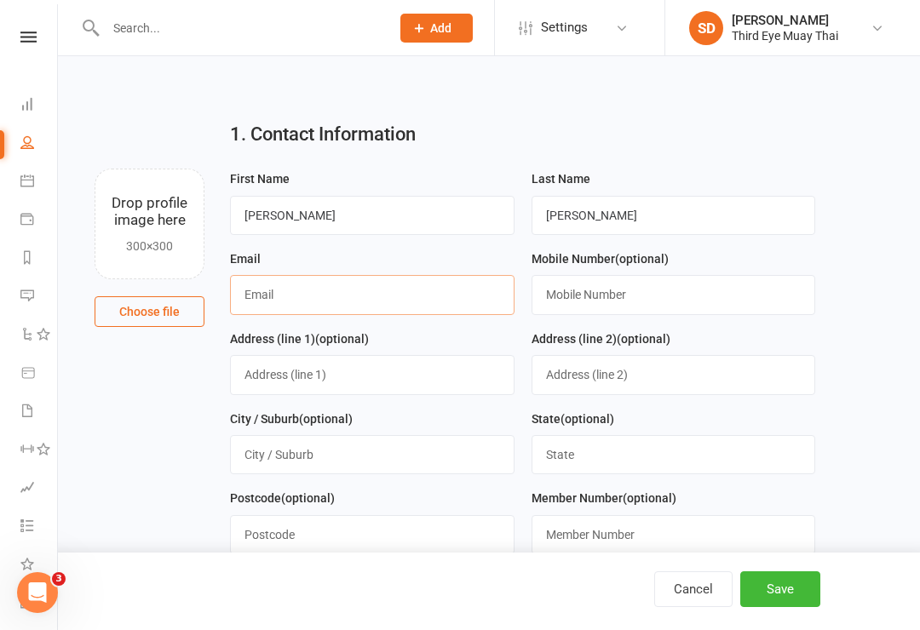
click at [256, 290] on input "text" at bounding box center [372, 294] width 285 height 39
type input "Griffinport"
click at [616, 196] on input "Porten" at bounding box center [674, 215] width 285 height 39
click at [649, 225] on input "Porten" at bounding box center [674, 215] width 285 height 39
type input "Port"
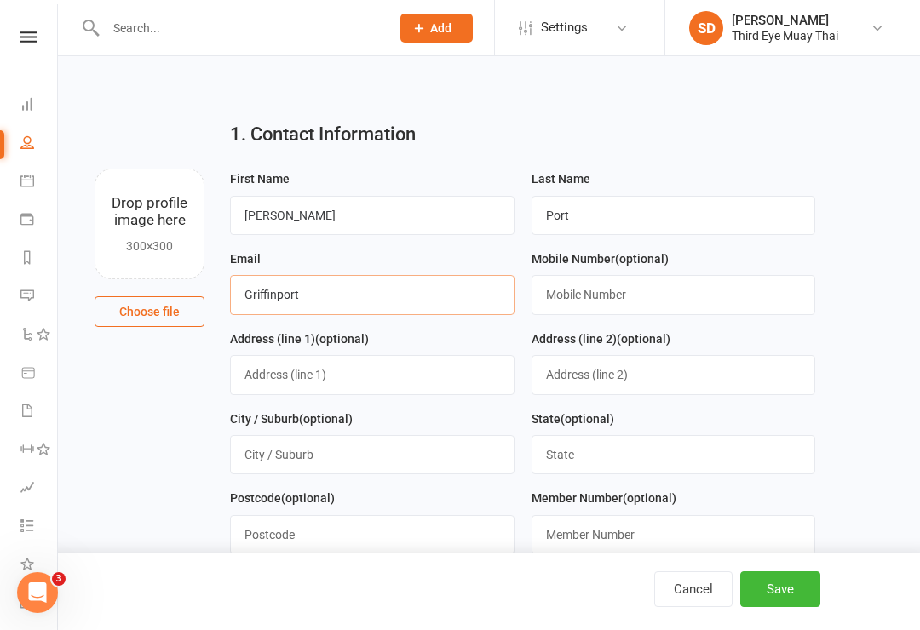
click at [394, 280] on input "Griffinport" at bounding box center [372, 294] width 285 height 39
click at [398, 268] on div "Email Griffinport" at bounding box center [372, 282] width 285 height 66
click at [435, 285] on input "Griffinport" at bounding box center [372, 294] width 285 height 39
click at [424, 311] on input "Griffinport" at bounding box center [372, 294] width 285 height 39
type input "Griffinport@gmail.com"
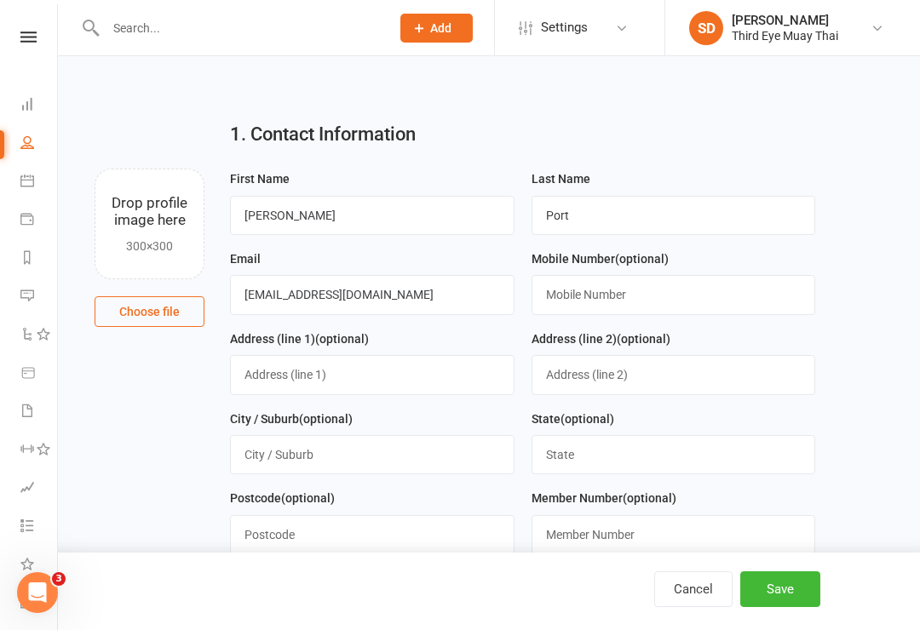
click at [802, 587] on button "Save" at bounding box center [780, 590] width 80 height 36
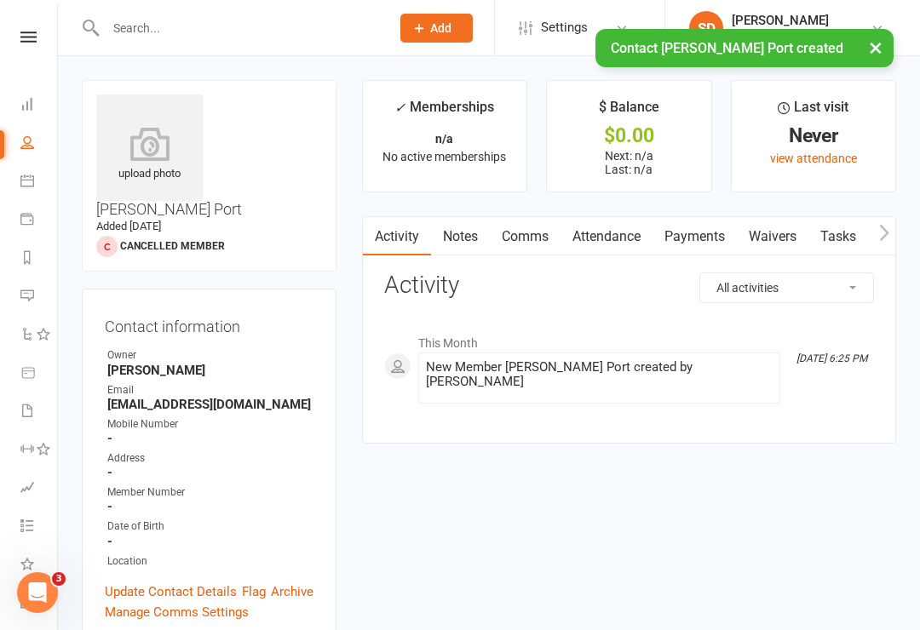
click at [120, 147] on icon at bounding box center [149, 144] width 106 height 34
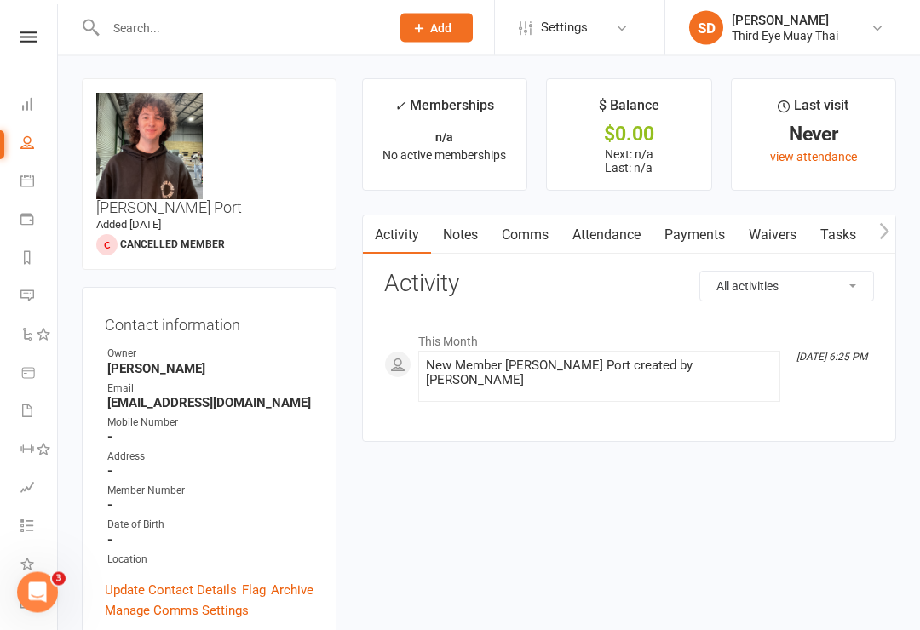
scroll to position [1, 0]
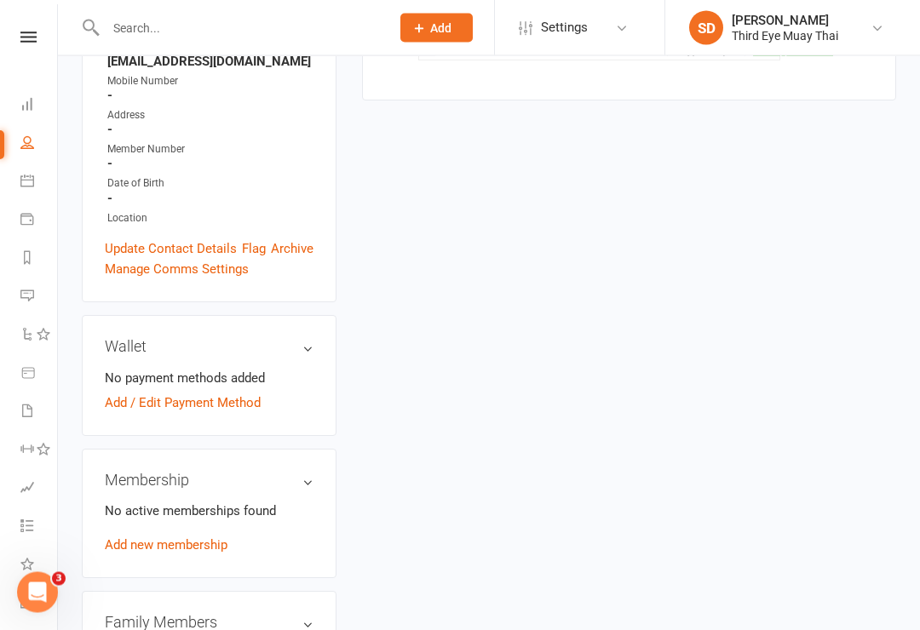
click at [187, 538] on link "Add new membership" at bounding box center [166, 545] width 123 height 15
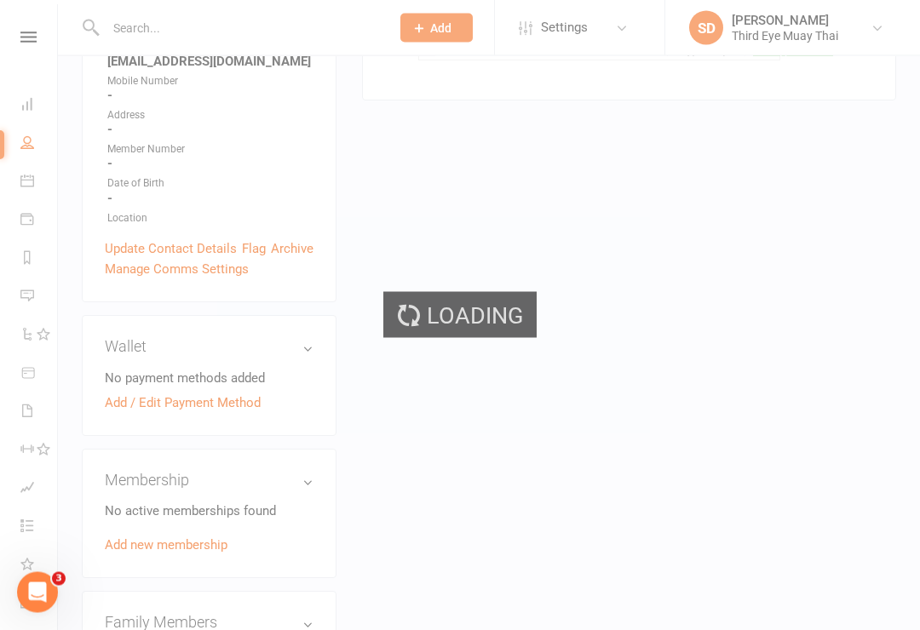
scroll to position [343, 0]
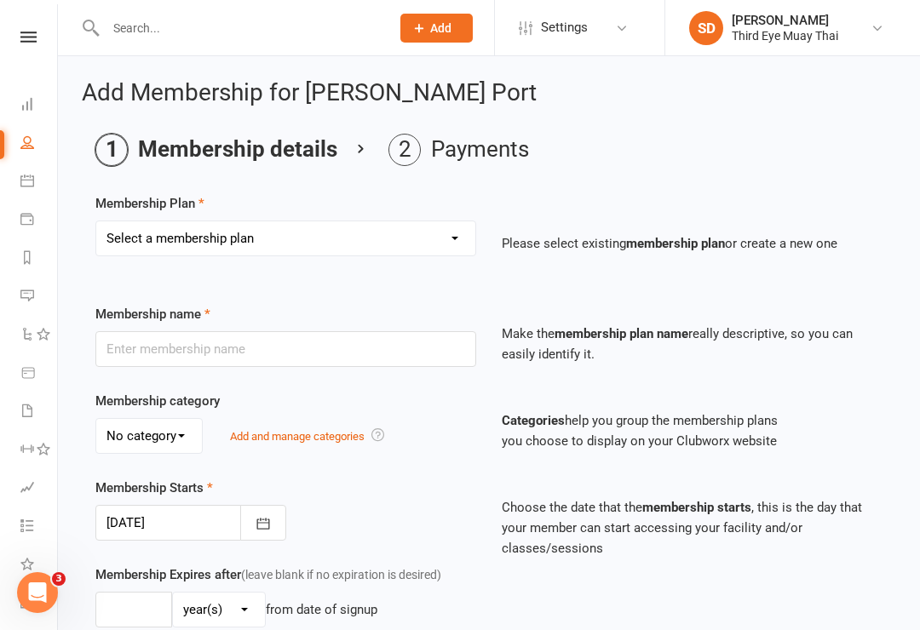
click at [232, 249] on select "Select a membership plan Create new Membership Plan 1 per week casual visit 1 p…" at bounding box center [285, 238] width 379 height 34
select select "14"
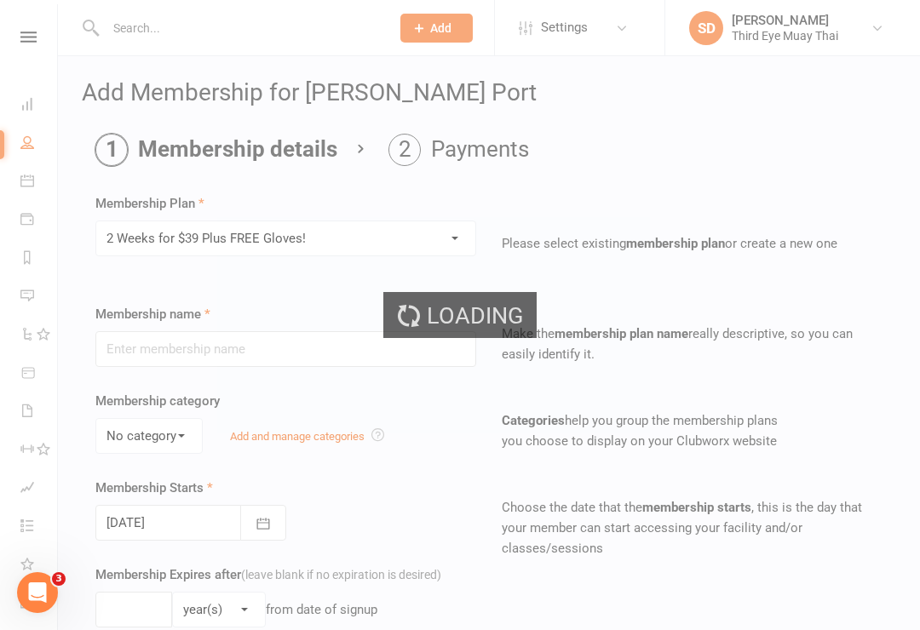
type input "2 Weeks for $39 Plus FREE Gloves!"
select select "0"
type input "2"
select select "1"
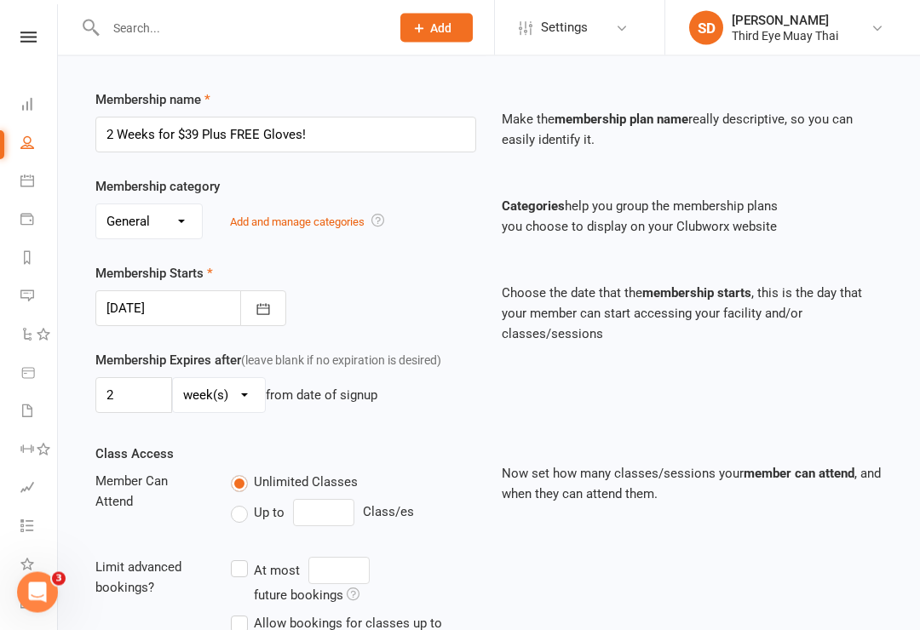
scroll to position [568, 0]
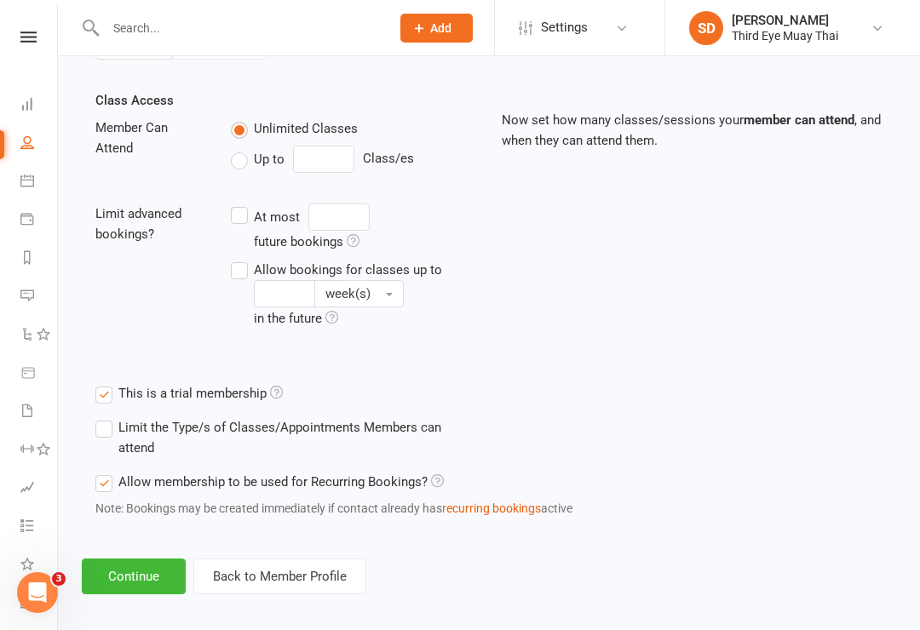
click at [139, 565] on button "Continue" at bounding box center [134, 577] width 104 height 36
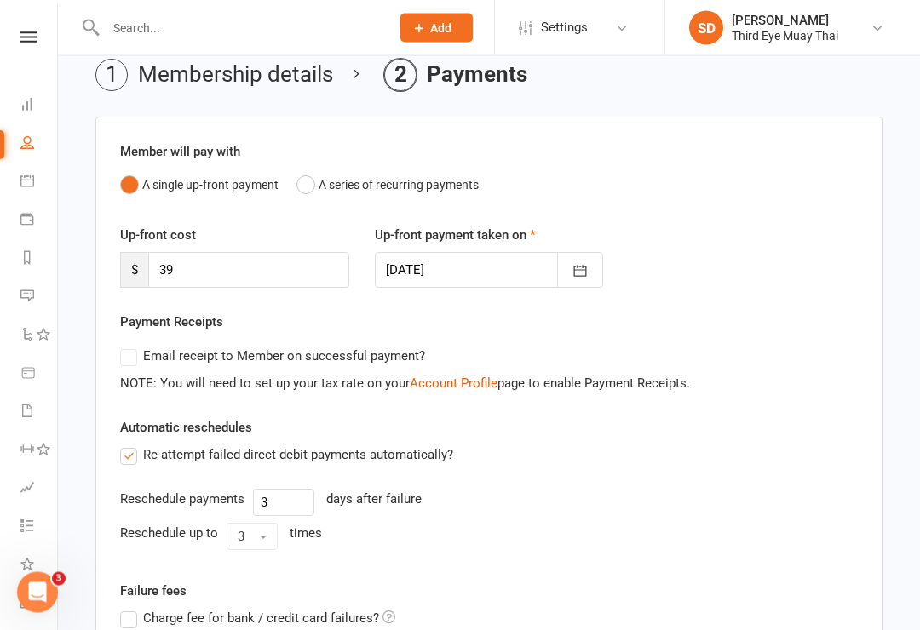
scroll to position [353, 0]
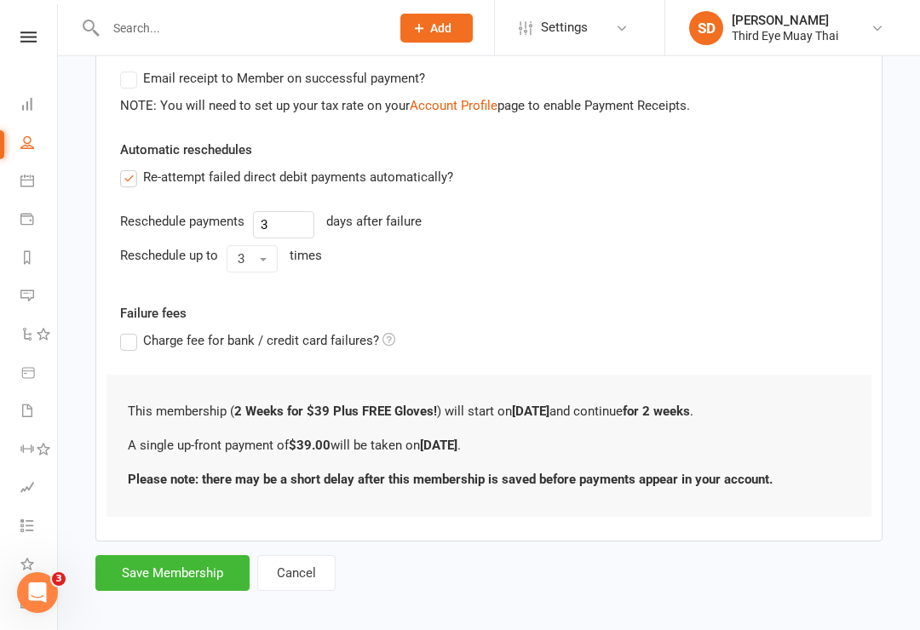
click at [178, 589] on button "Save Membership" at bounding box center [172, 573] width 154 height 36
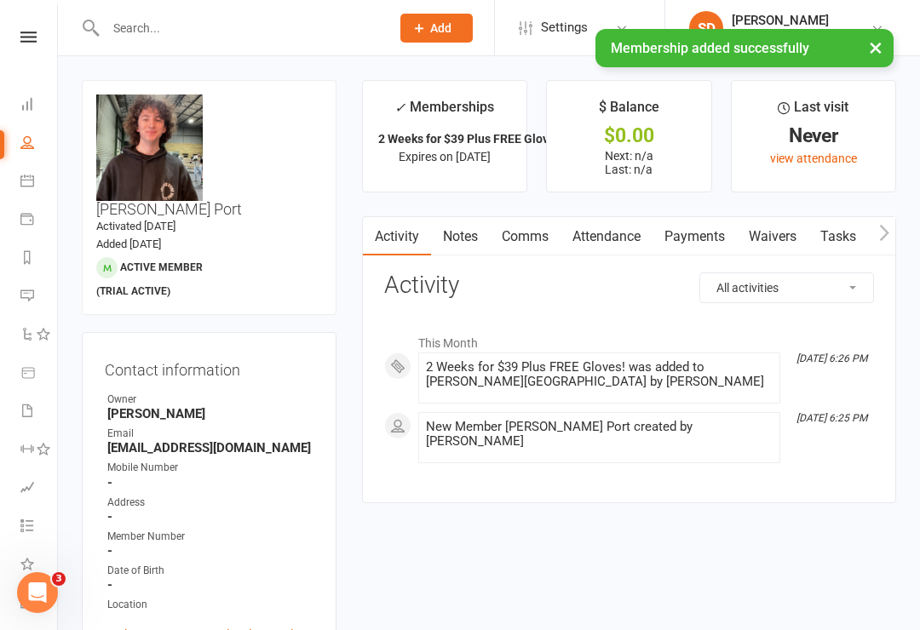
click at [693, 252] on link "Payments" at bounding box center [695, 236] width 84 height 39
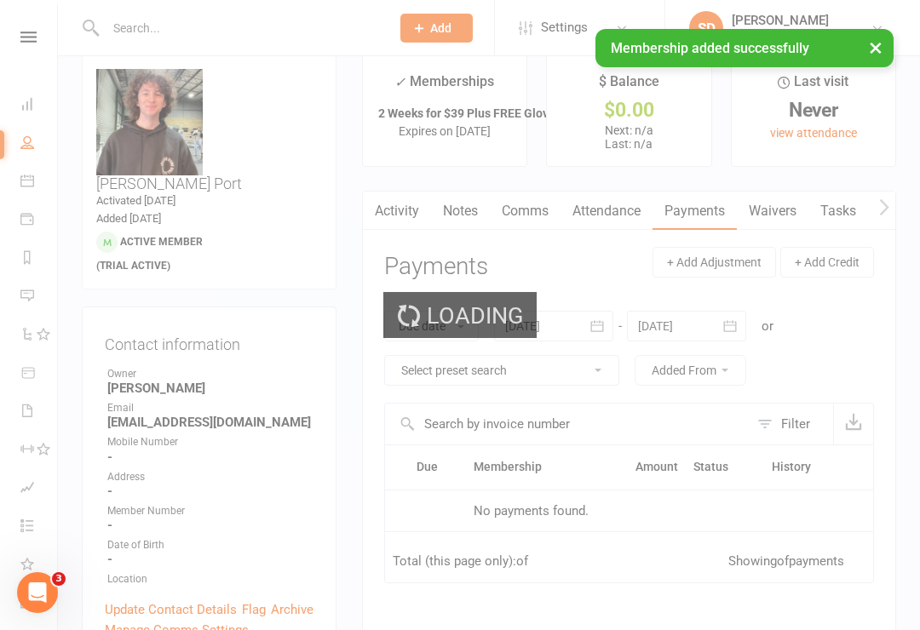
scroll to position [26, 0]
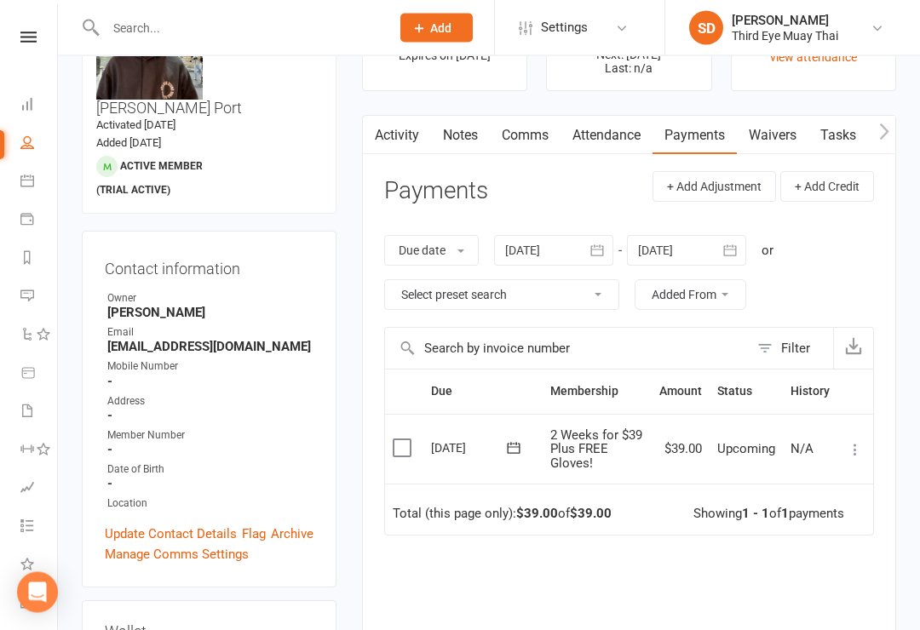
scroll to position [101, 0]
click at [848, 441] on icon at bounding box center [855, 449] width 17 height 17
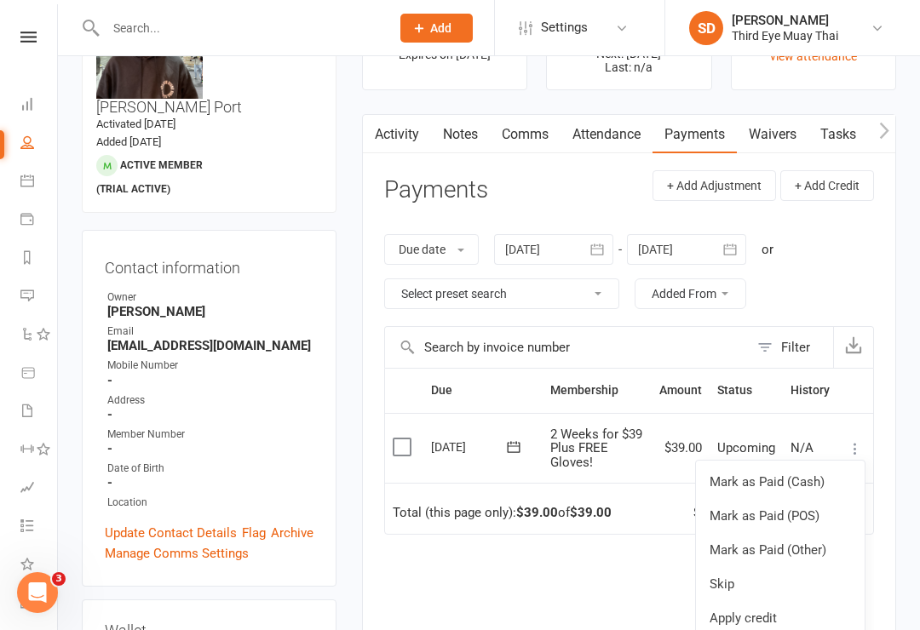
scroll to position [0, 0]
click at [791, 499] on link "Mark as Paid (POS)" at bounding box center [780, 516] width 169 height 34
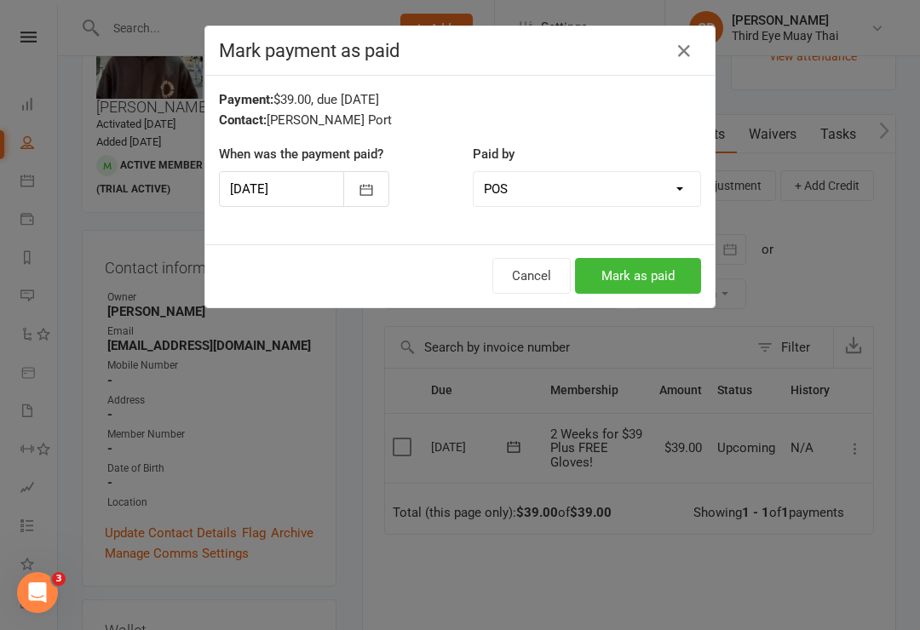
click at [653, 262] on button "Mark as paid" at bounding box center [638, 276] width 126 height 36
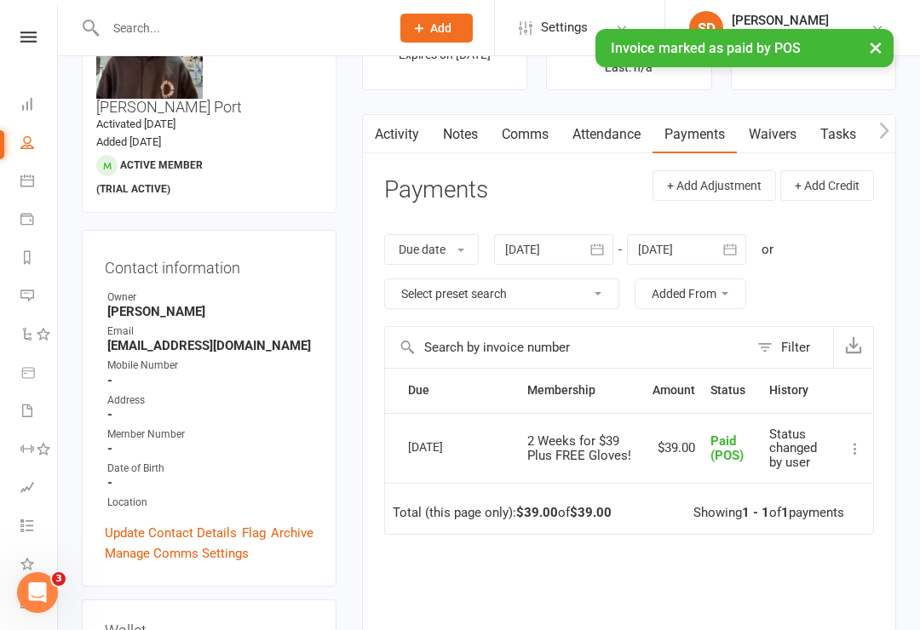
click at [22, 99] on icon at bounding box center [27, 104] width 14 height 14
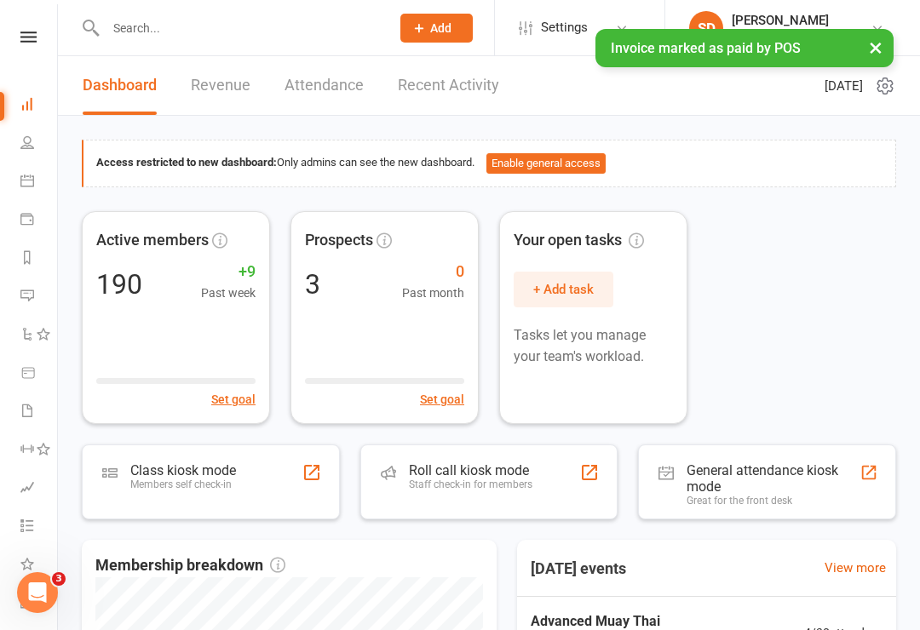
click at [203, 483] on div "Members self check-in" at bounding box center [183, 485] width 106 height 12
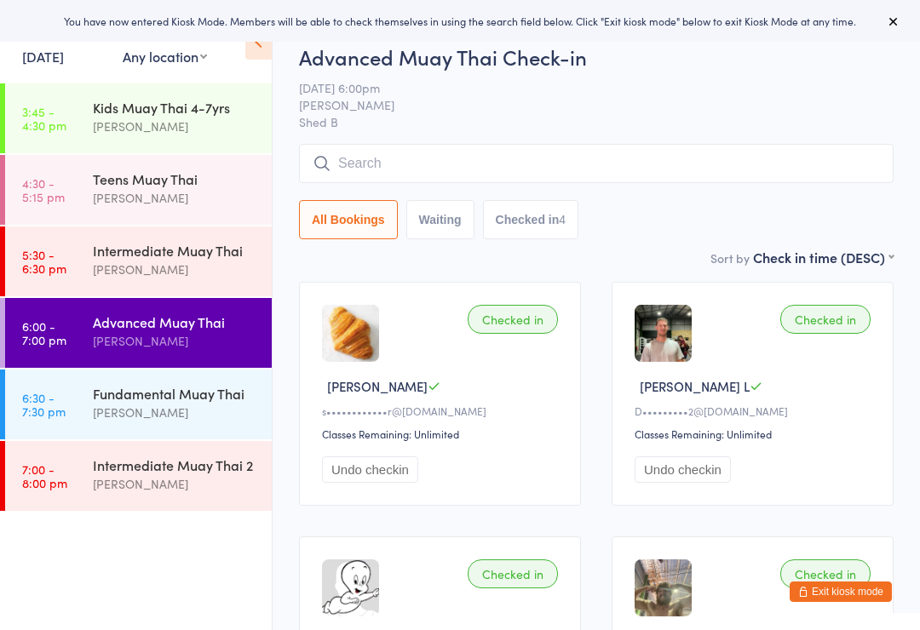
click at [860, 597] on button "Exit kiosk mode" at bounding box center [841, 592] width 102 height 20
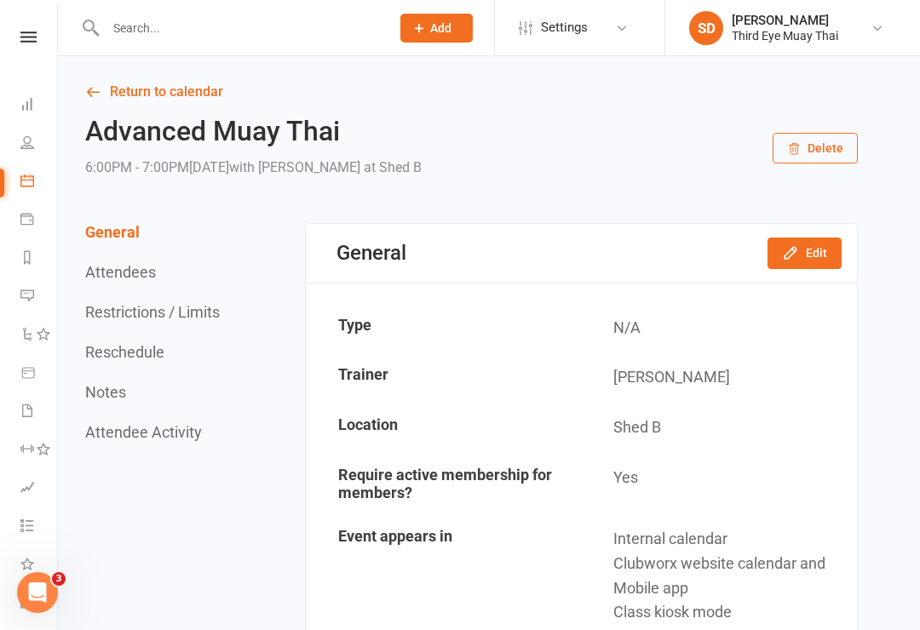
click at [427, 34] on button "Add" at bounding box center [436, 28] width 72 height 29
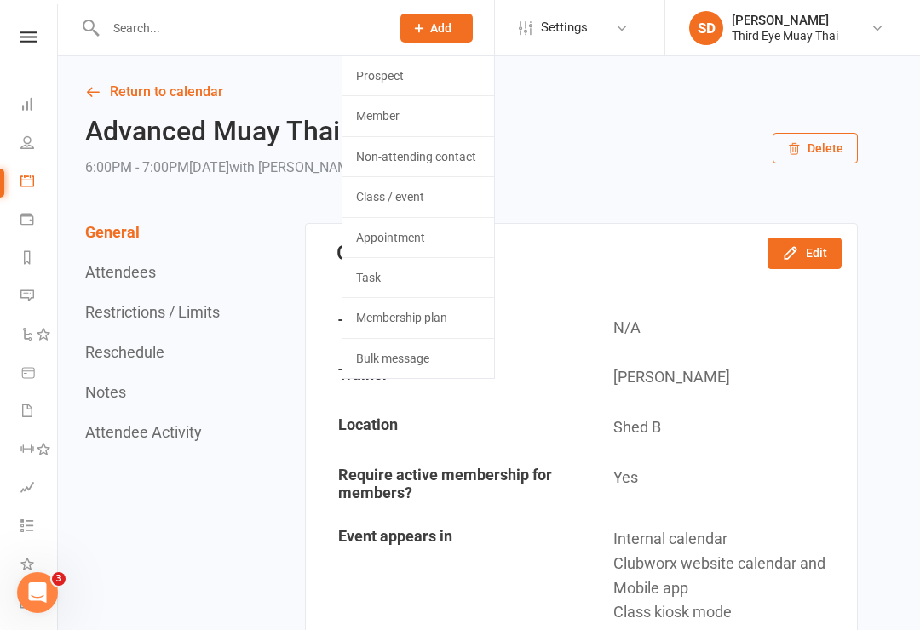
click at [420, 108] on link "Member" at bounding box center [418, 115] width 152 height 39
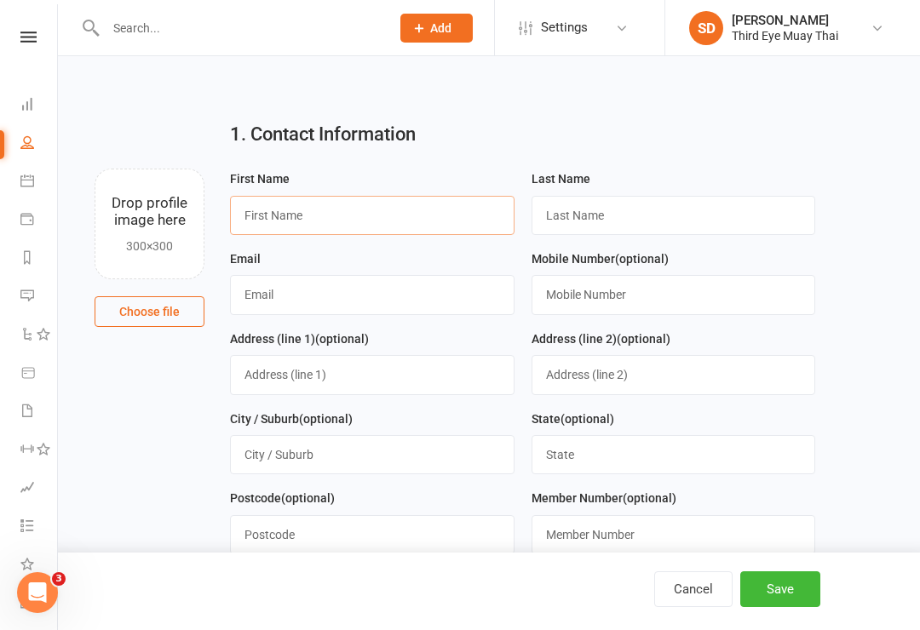
click at [342, 216] on input "text" at bounding box center [372, 215] width 285 height 39
type input "[PERSON_NAME]"
click at [603, 220] on input "text" at bounding box center [674, 215] width 285 height 39
type input "[PERSON_NAME]"
click at [348, 289] on input "text" at bounding box center [372, 294] width 285 height 39
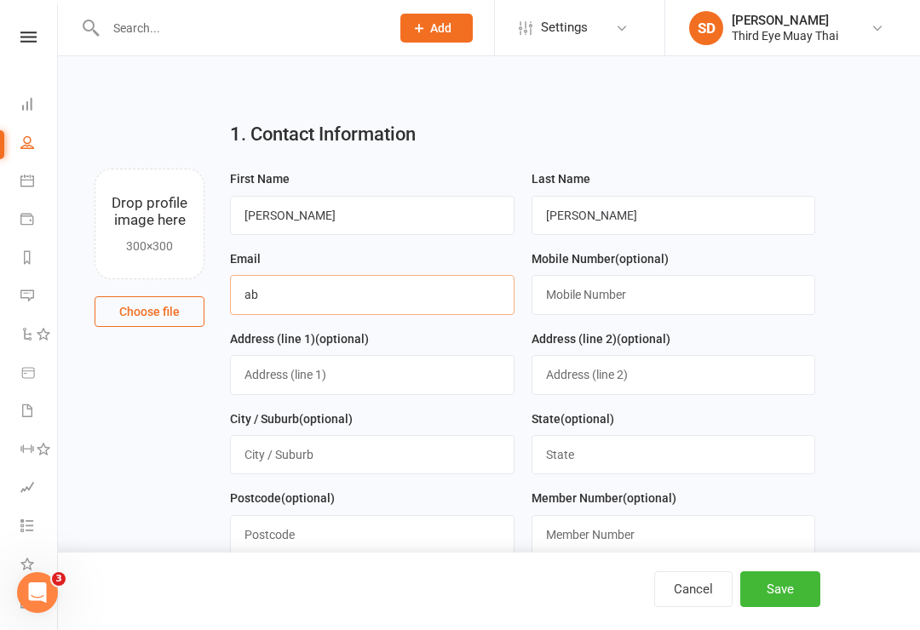
type input "a"
click at [641, 311] on input "text" at bounding box center [674, 294] width 285 height 39
click at [432, 314] on input "[DEMOGRAPHIC_DATA]" at bounding box center [372, 294] width 285 height 39
type input "[EMAIL_ADDRESS][DOMAIN_NAME]"
click at [807, 584] on button "Save" at bounding box center [780, 590] width 80 height 36
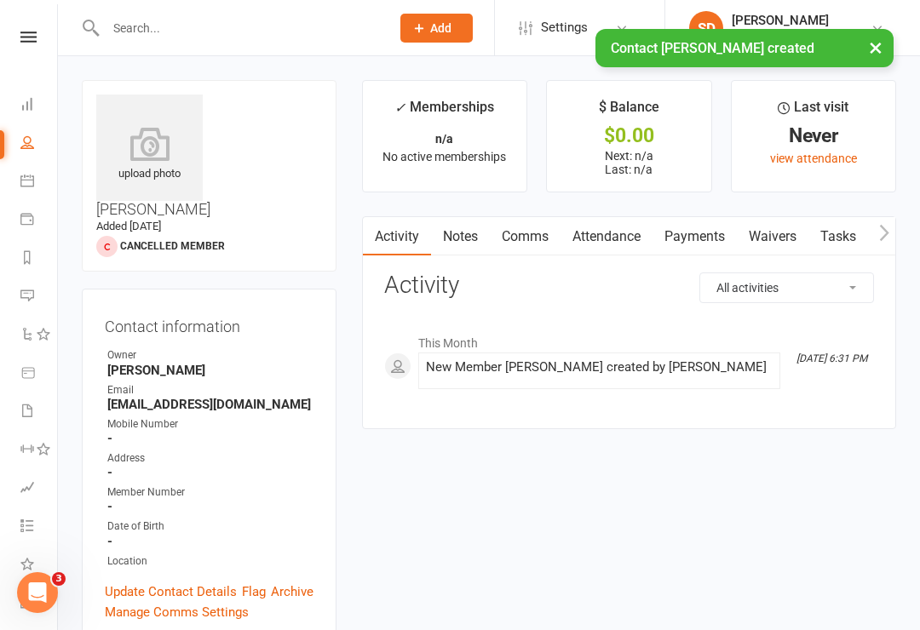
click at [137, 161] on icon at bounding box center [149, 144] width 106 height 34
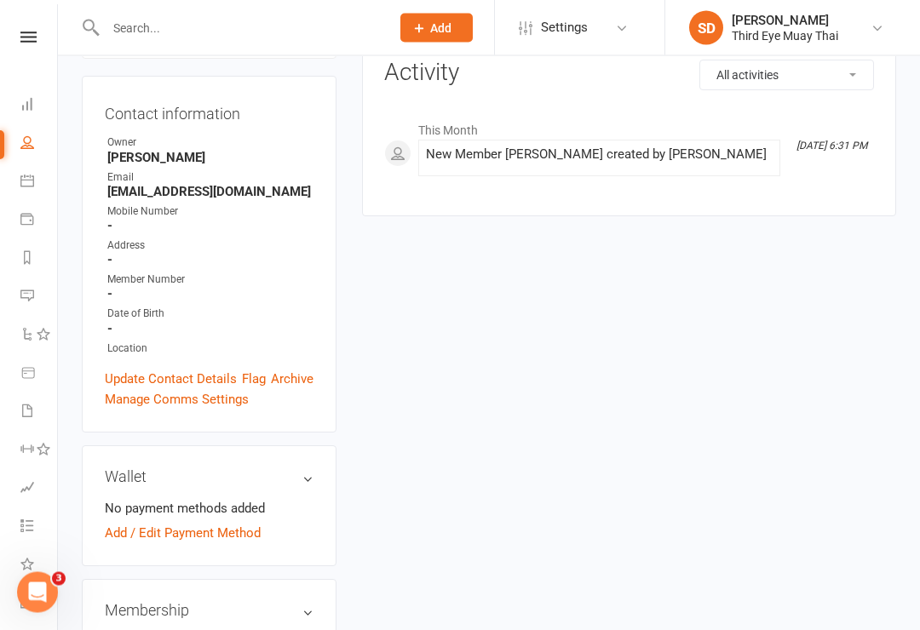
scroll to position [212, 0]
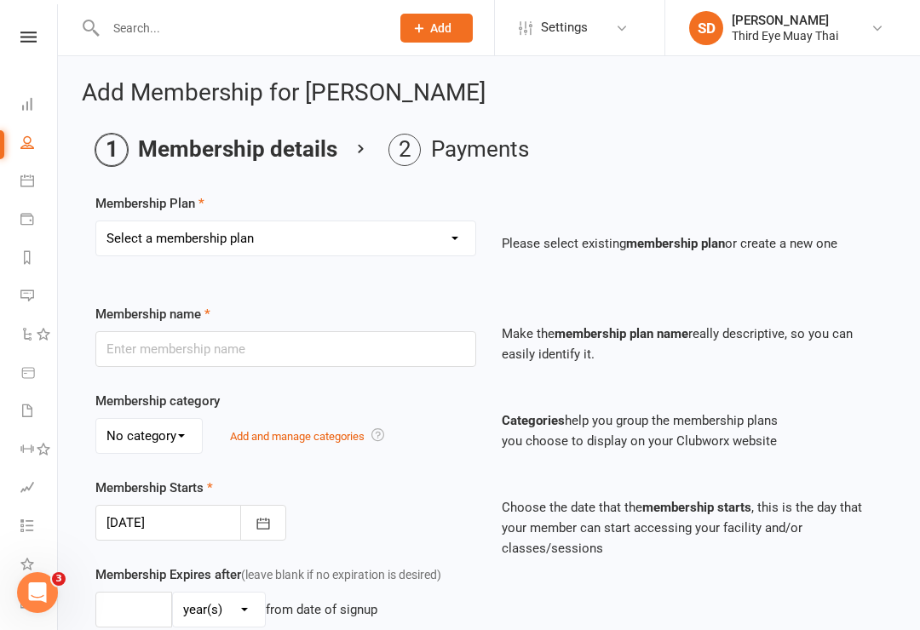
click at [235, 241] on select "Select a membership plan Create new Membership Plan 1 per week casual visit 1 p…" at bounding box center [285, 238] width 379 height 34
select select "14"
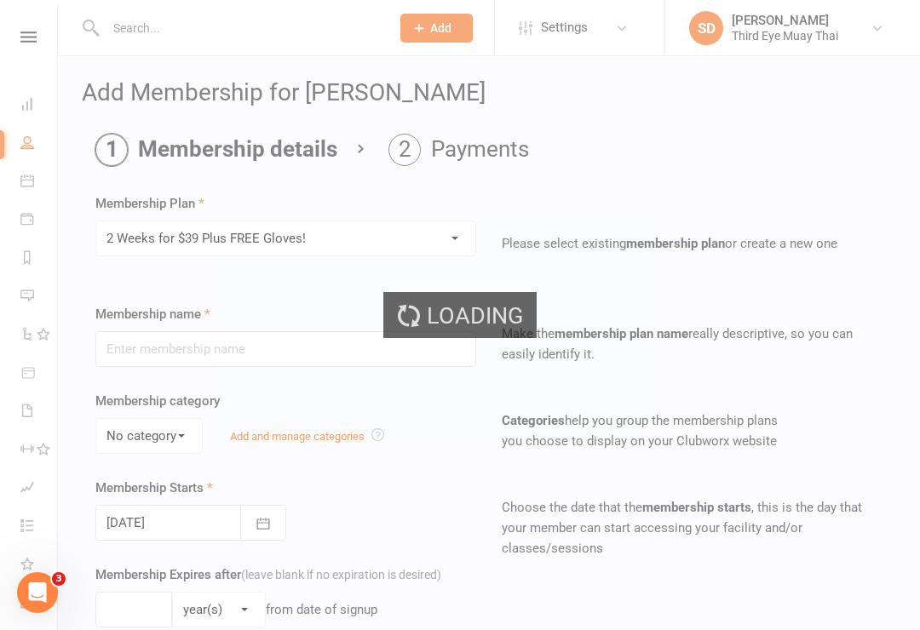
type input "2 Weeks for $39 Plus FREE Gloves!"
select select "0"
type input "2"
select select "1"
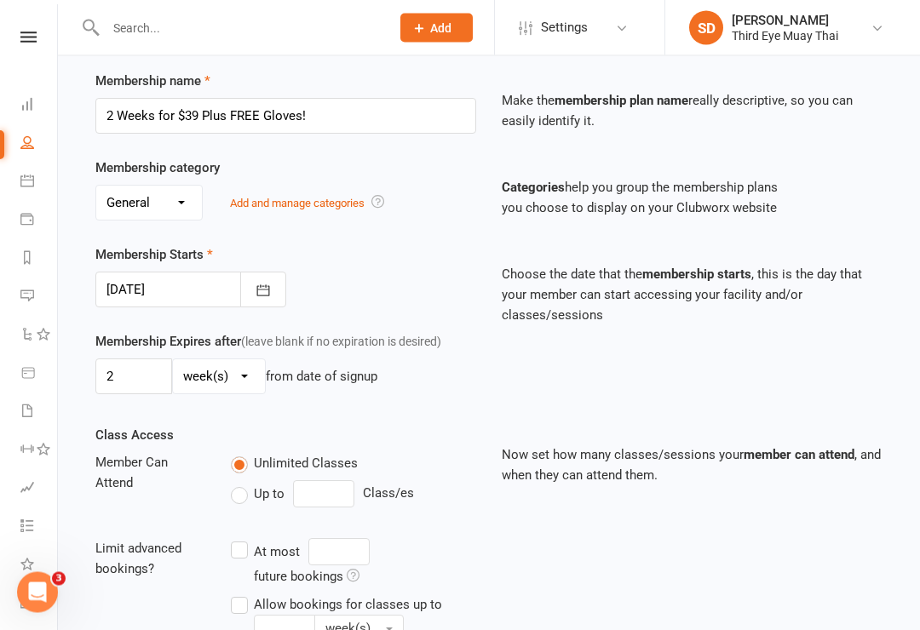
scroll to position [568, 0]
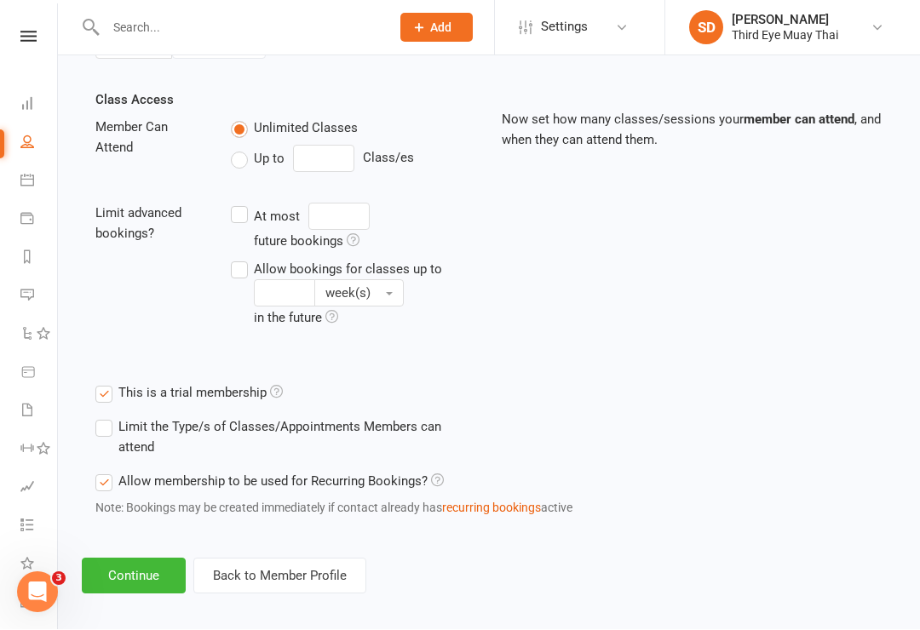
click at [132, 589] on button "Continue" at bounding box center [134, 577] width 104 height 36
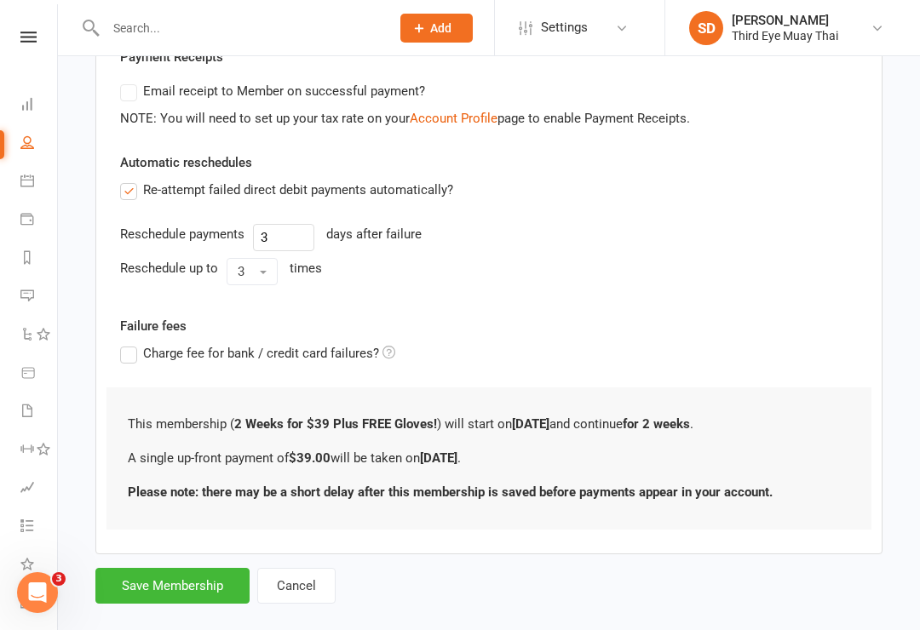
scroll to position [353, 0]
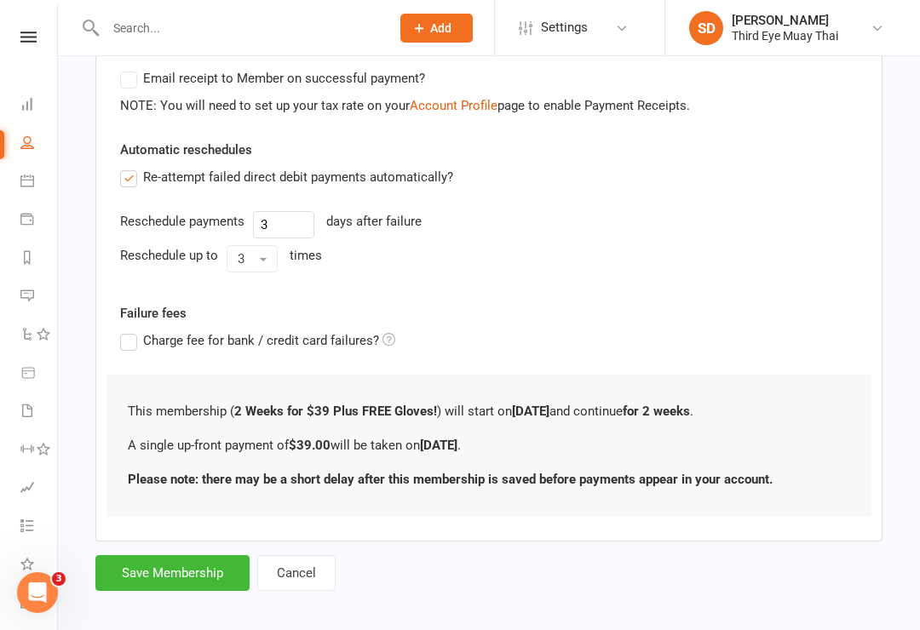
click at [175, 572] on button "Save Membership" at bounding box center [172, 573] width 154 height 36
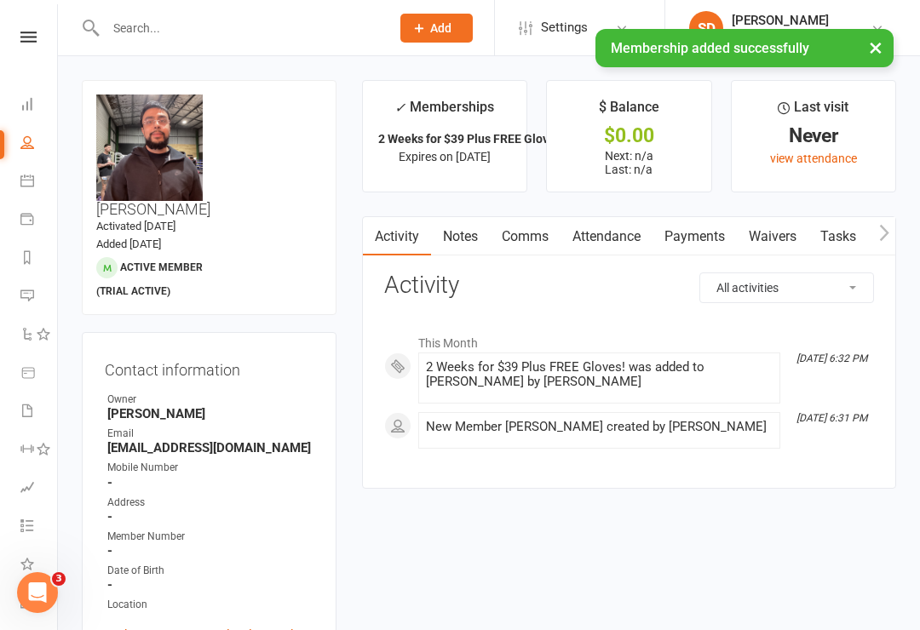
click at [439, 25] on span "Add" at bounding box center [440, 28] width 21 height 14
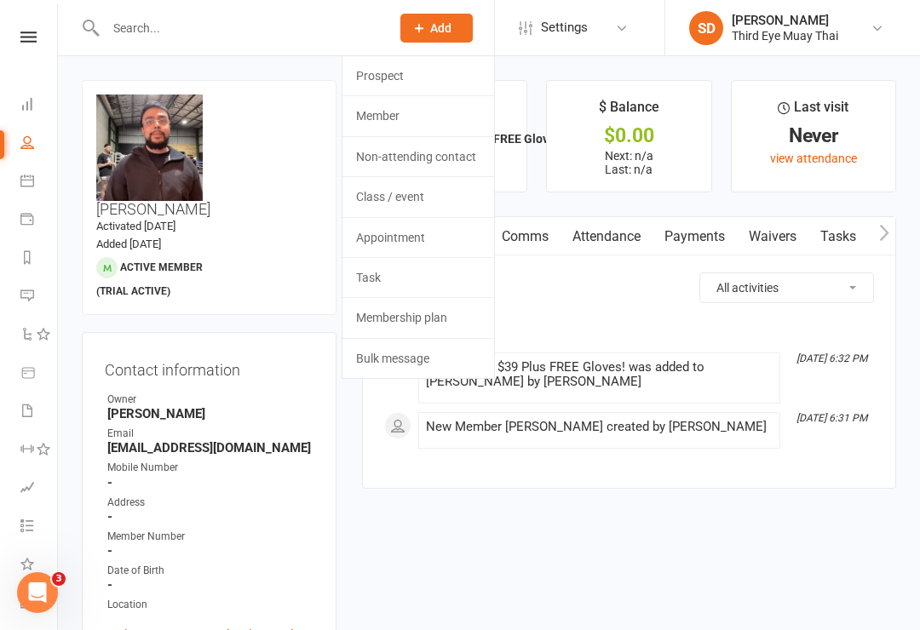
click at [699, 249] on link "Payments" at bounding box center [695, 236] width 84 height 39
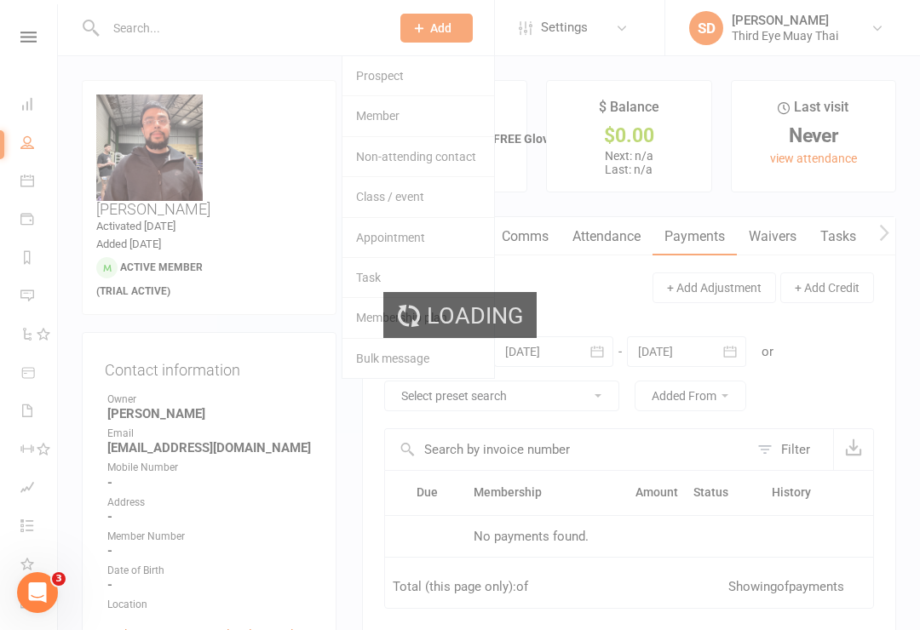
scroll to position [26, 0]
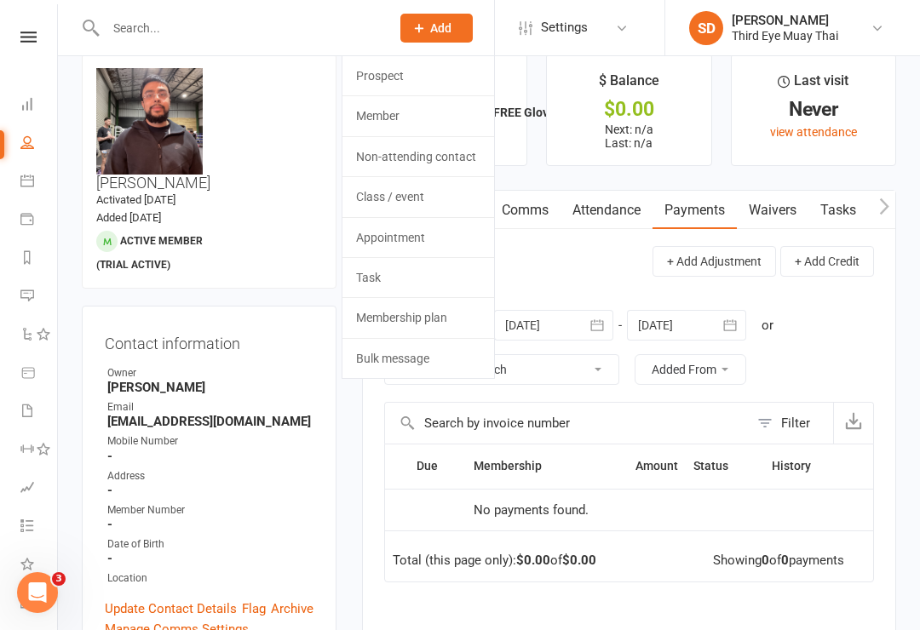
click at [400, 124] on link "Member" at bounding box center [418, 115] width 152 height 39
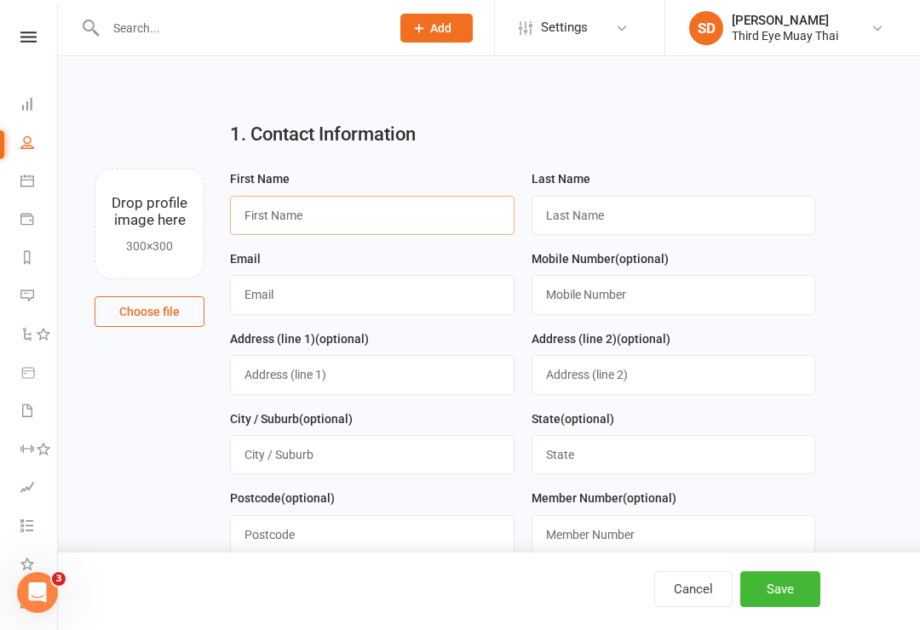
click at [351, 211] on input "text" at bounding box center [372, 215] width 285 height 39
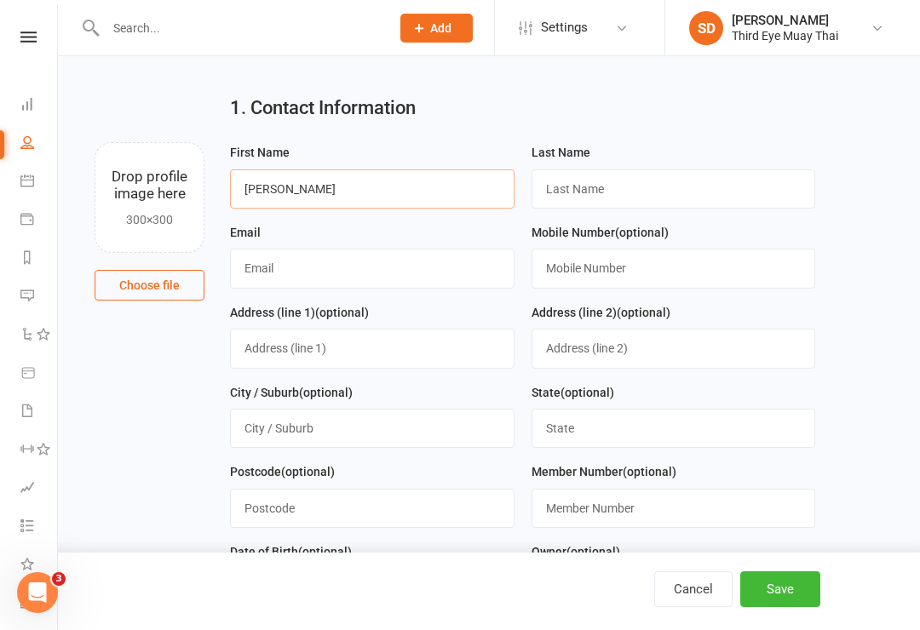
type input "[PERSON_NAME]"
click at [612, 170] on input "text" at bounding box center [674, 189] width 285 height 39
type input "Studder"
click at [438, 265] on input "text" at bounding box center [372, 268] width 285 height 39
type input "[EMAIL_ADDRESS][DOMAIN_NAME]"
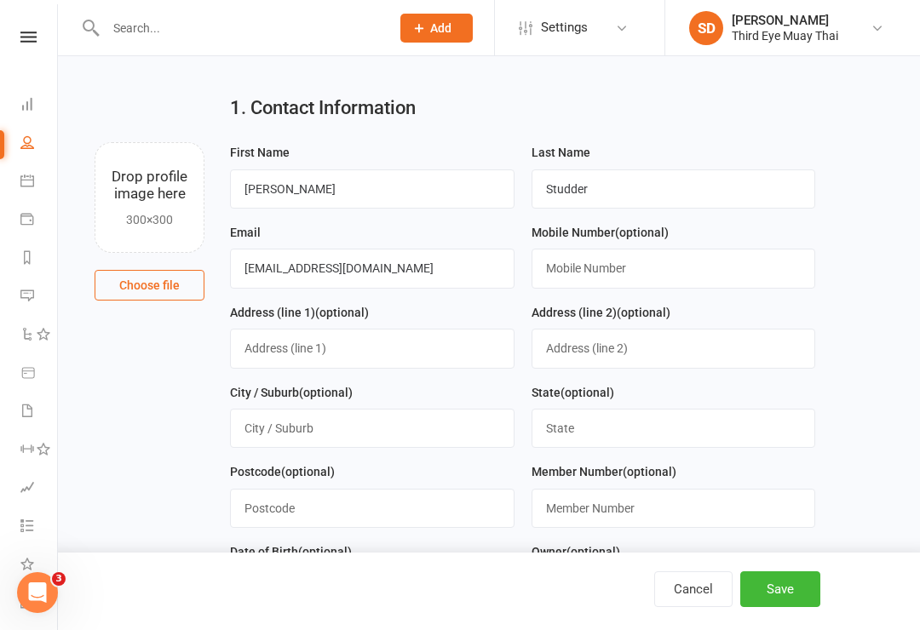
click at [802, 595] on button "Save" at bounding box center [780, 590] width 80 height 36
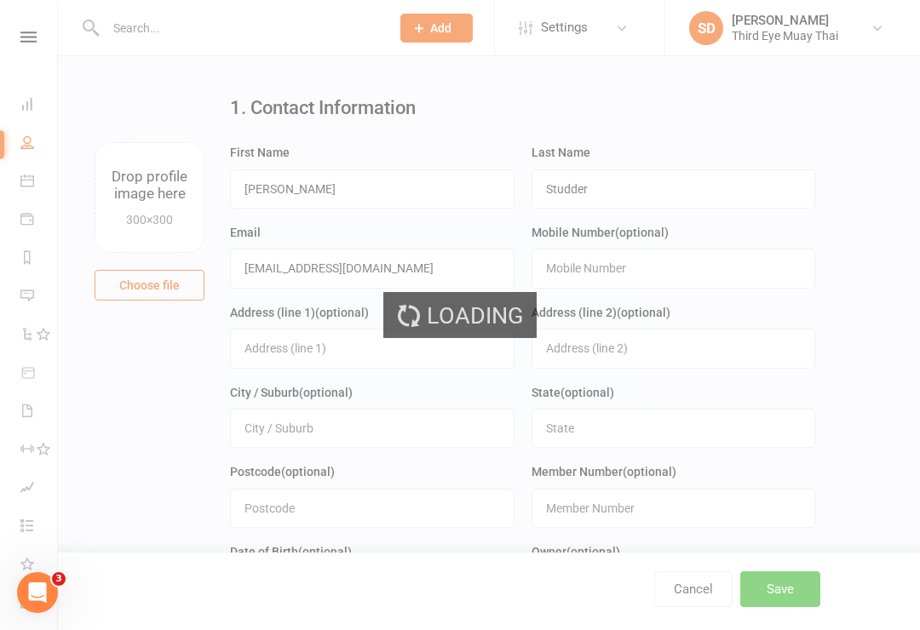
scroll to position [0, 0]
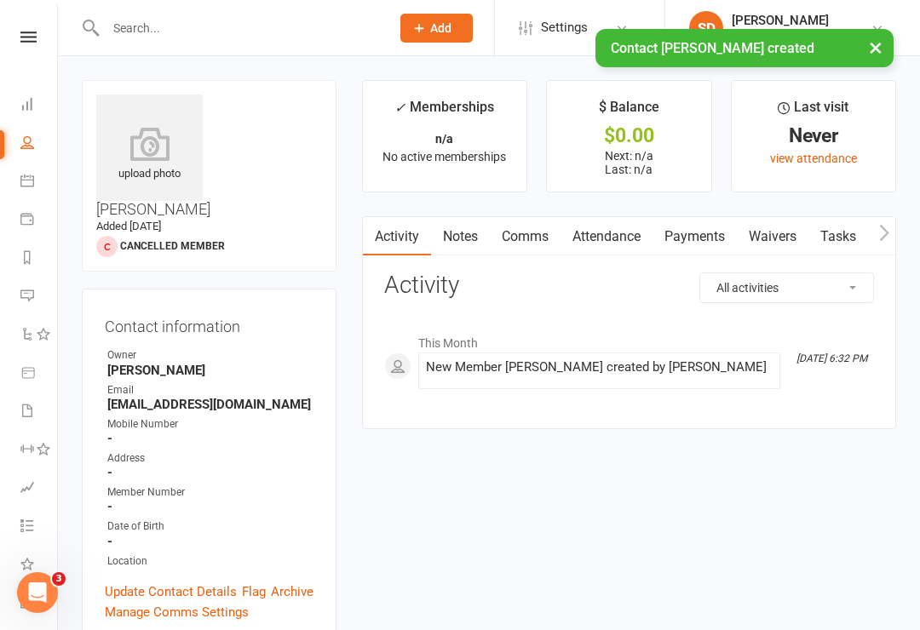
click at [121, 174] on div "upload photo" at bounding box center [149, 155] width 106 height 56
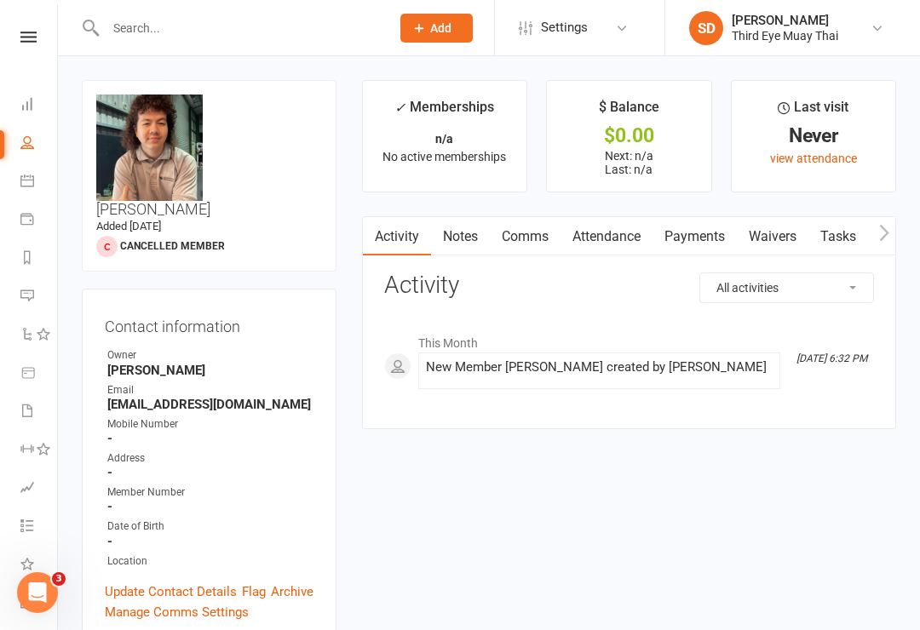
click at [693, 222] on link "Payments" at bounding box center [695, 236] width 84 height 39
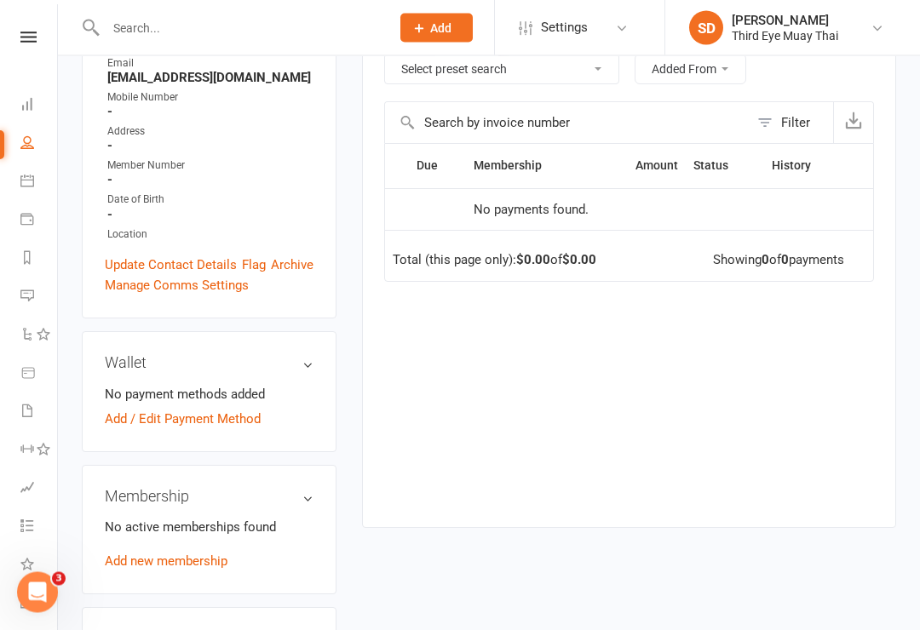
scroll to position [413, 0]
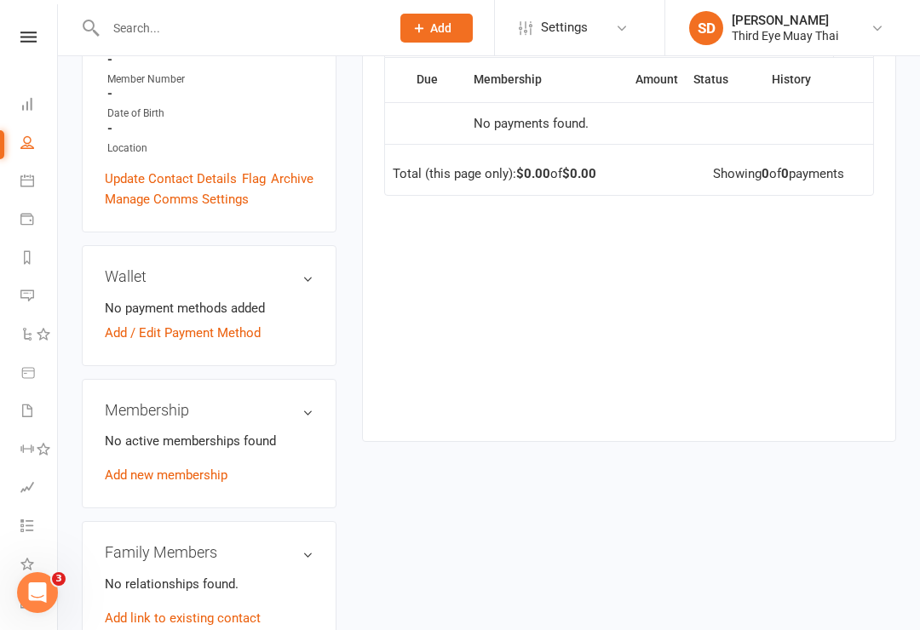
click at [171, 468] on link "Add new membership" at bounding box center [166, 475] width 123 height 15
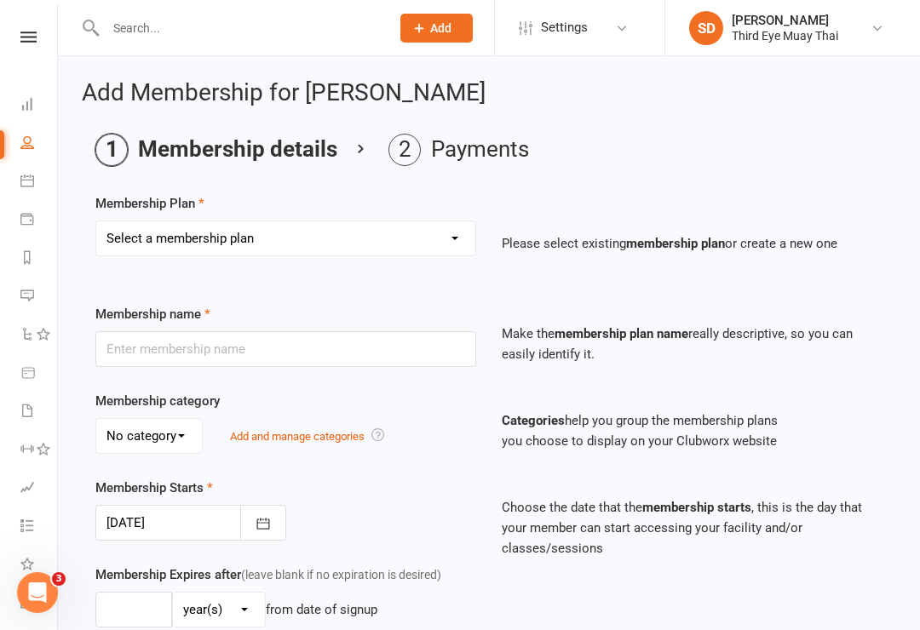
click at [211, 236] on select "Select a membership plan Create new Membership Plan 1 per week casual visit 1 p…" at bounding box center [285, 238] width 379 height 34
select select "14"
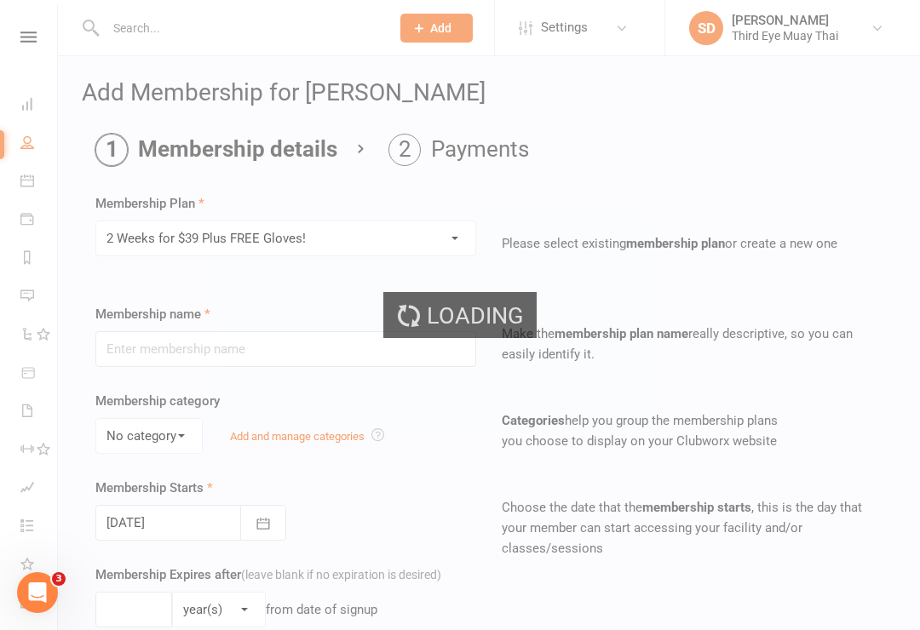
type input "2 Weeks for $39 Plus FREE Gloves!"
select select "0"
type input "2"
select select "1"
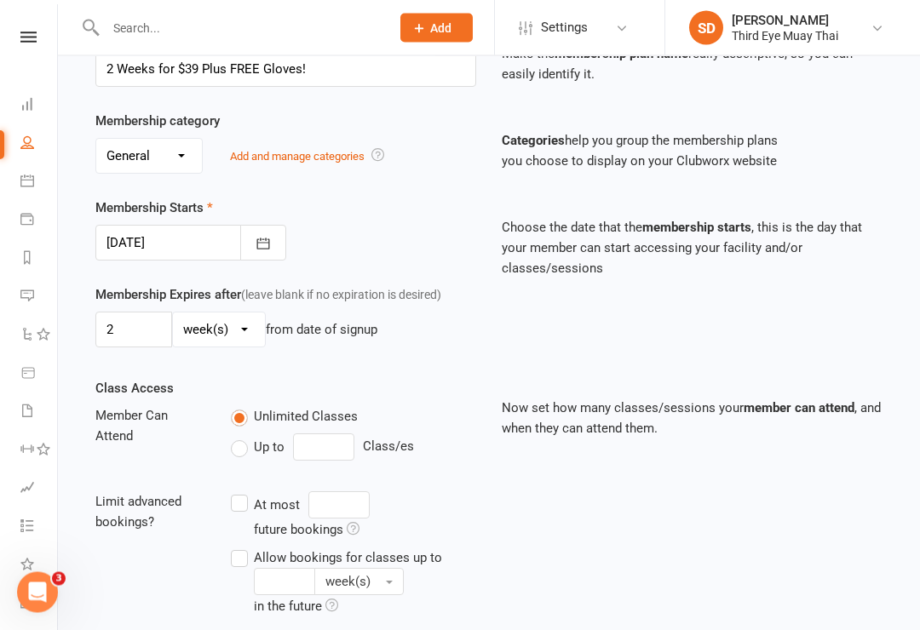
scroll to position [568, 0]
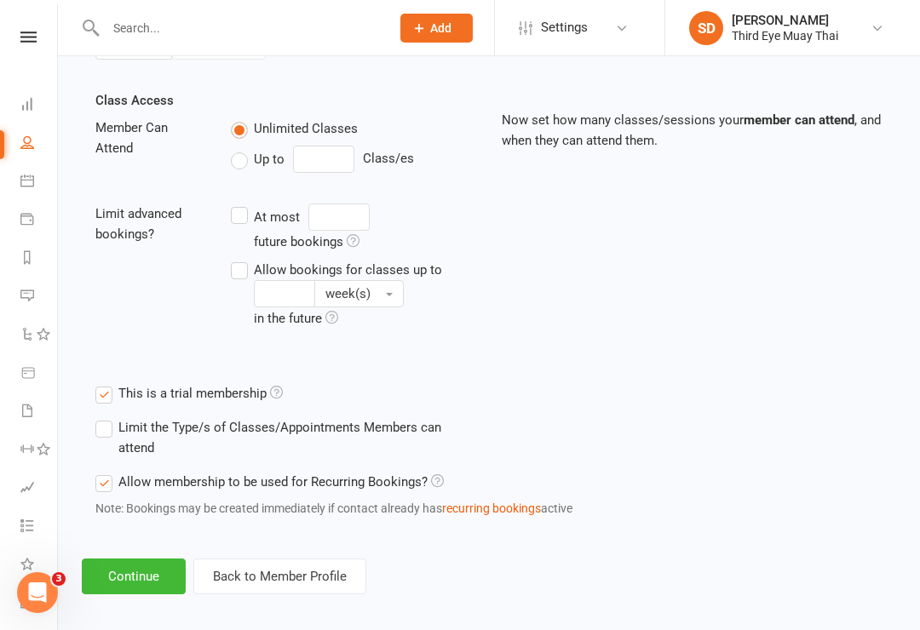
click at [134, 577] on button "Continue" at bounding box center [134, 577] width 104 height 36
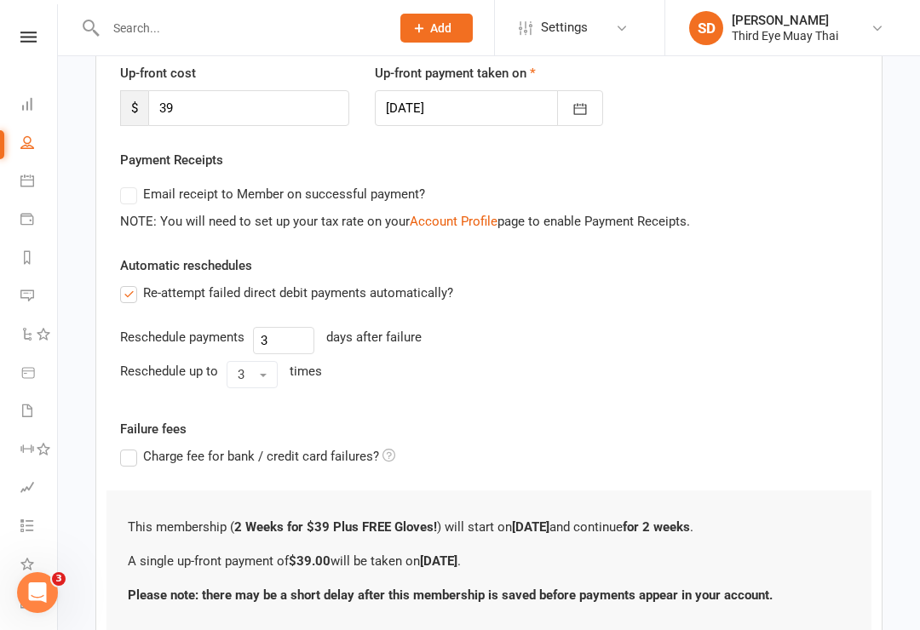
scroll to position [353, 0]
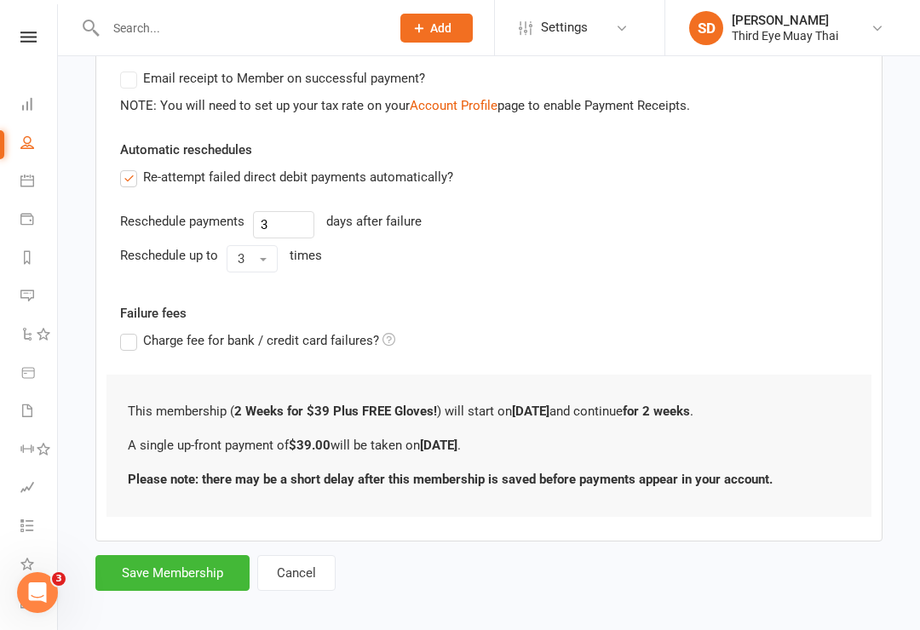
click at [186, 565] on button "Save Membership" at bounding box center [172, 573] width 154 height 36
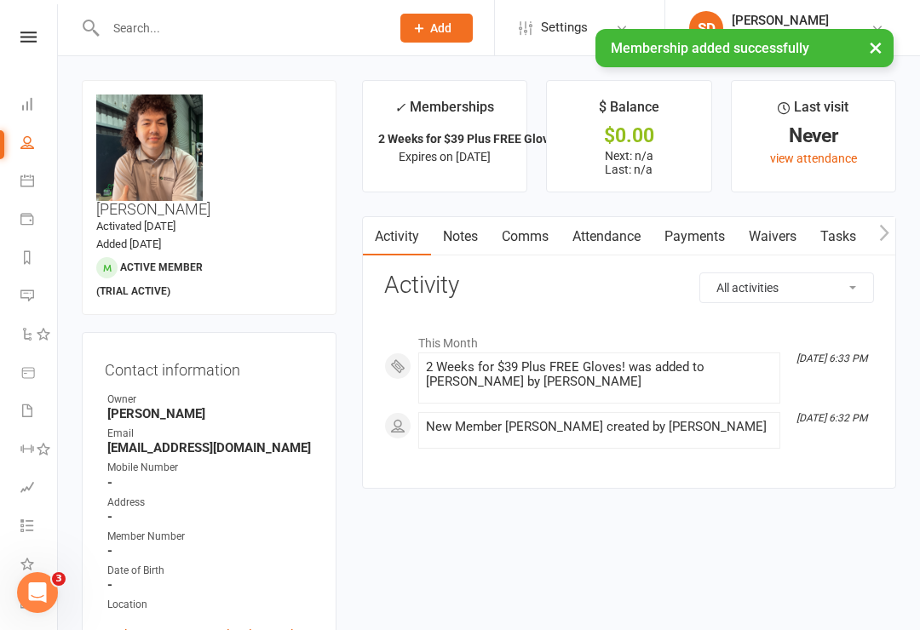
click at [703, 242] on link "Payments" at bounding box center [695, 236] width 84 height 39
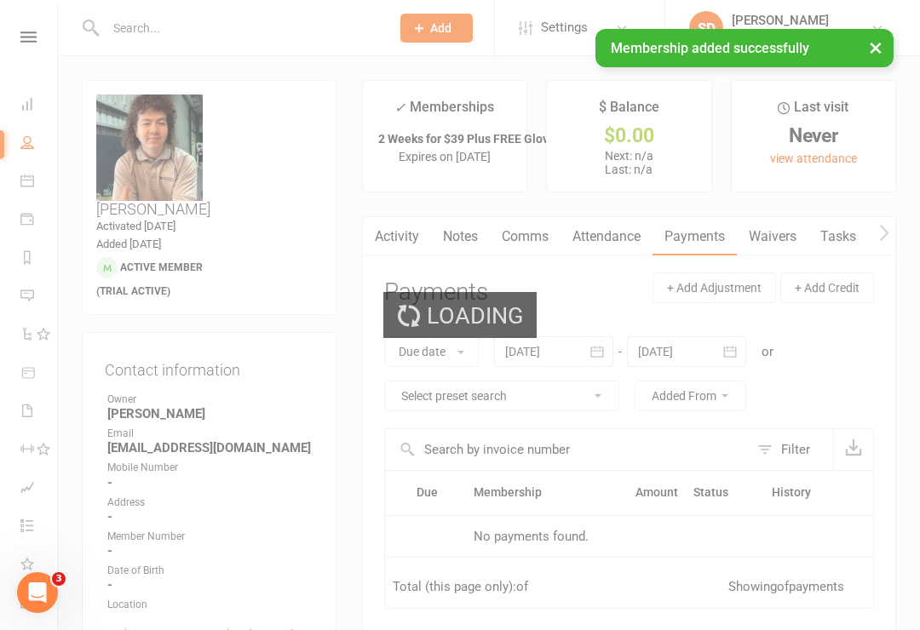
scroll to position [26, 0]
